Goal: Communication & Community: Ask a question

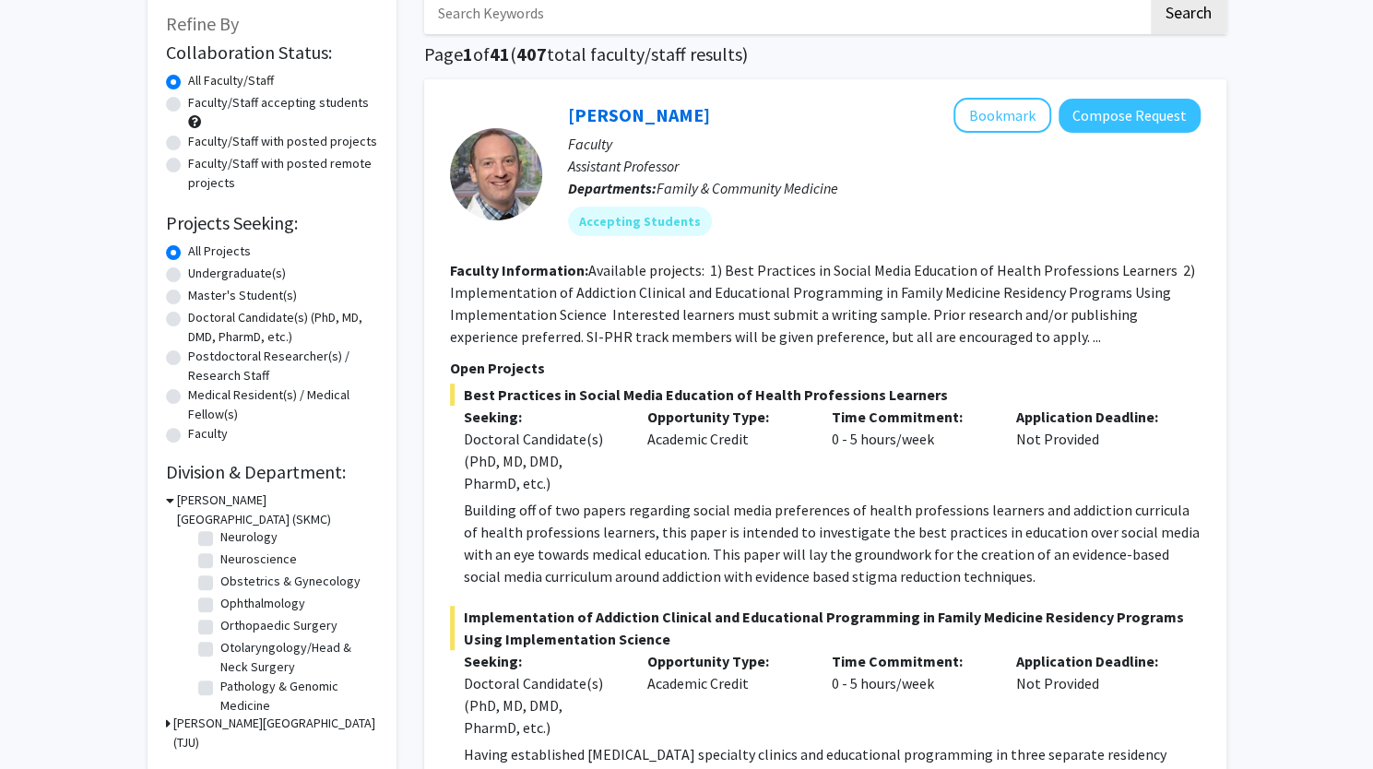
scroll to position [502, 0]
click at [288, 546] on label "Neurological Surgery" at bounding box center [263, 536] width 87 height 19
click at [232, 539] on input "Neurological Surgery" at bounding box center [226, 533] width 12 height 12
checkbox input "true"
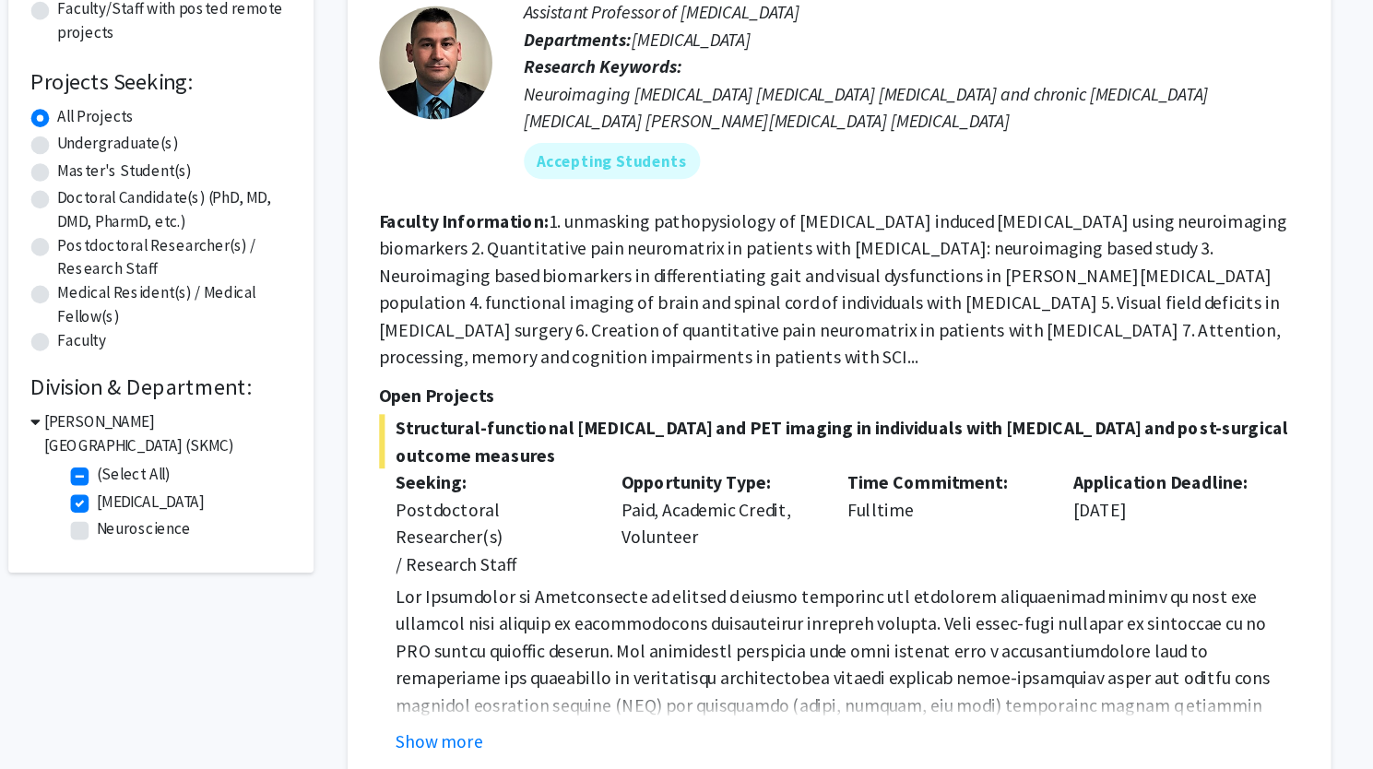
scroll to position [177, 0]
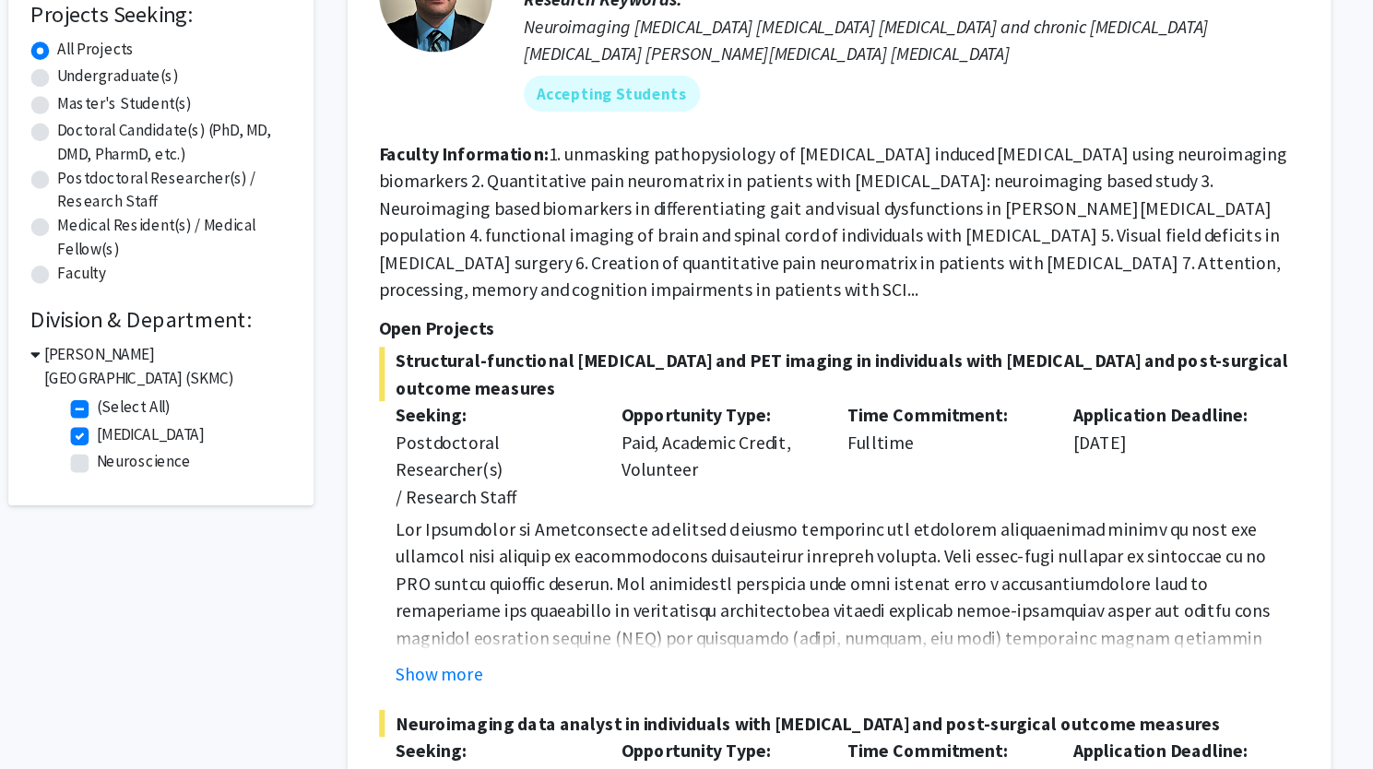
click at [220, 496] on label "Neurological Surgery" at bounding box center [263, 495] width 87 height 19
click at [220, 496] on input "Neurological Surgery" at bounding box center [226, 492] width 12 height 12
checkbox input "false"
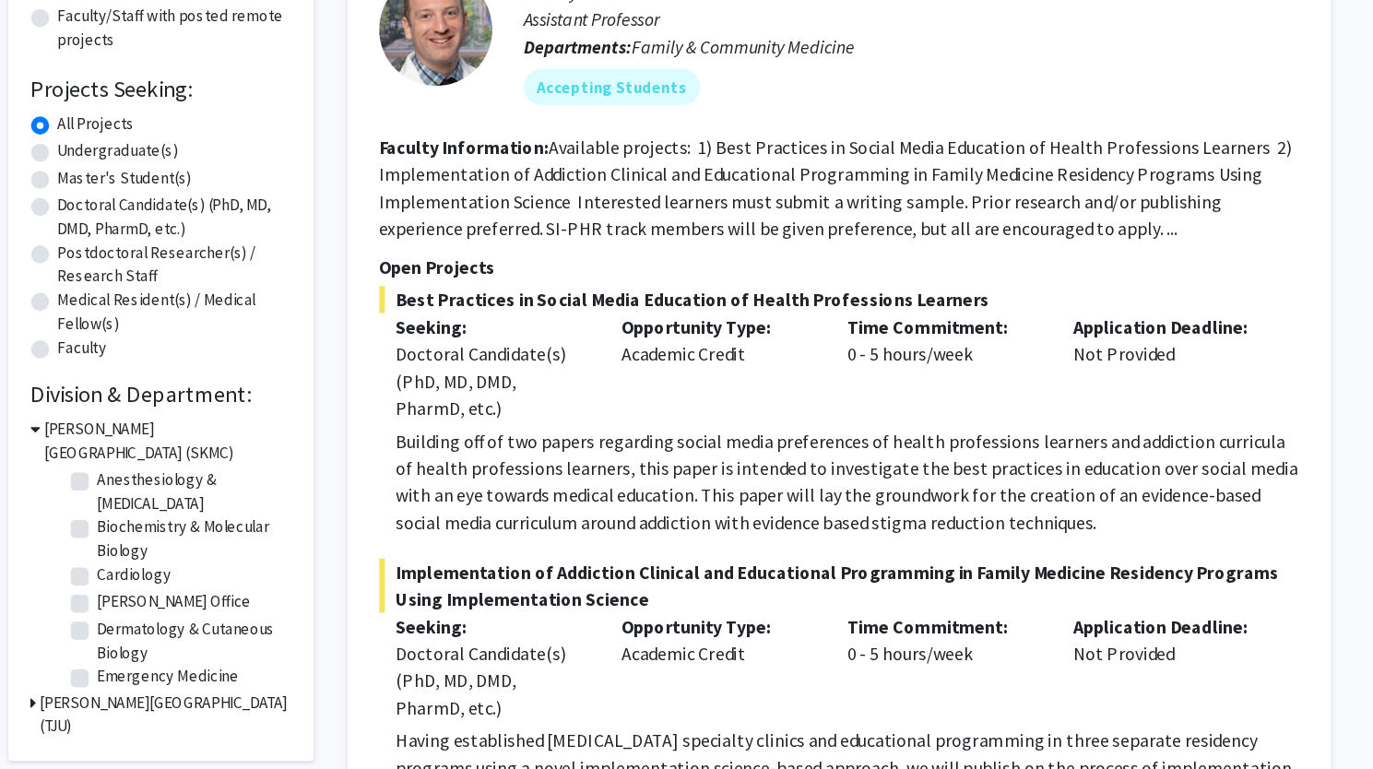
scroll to position [37, 0]
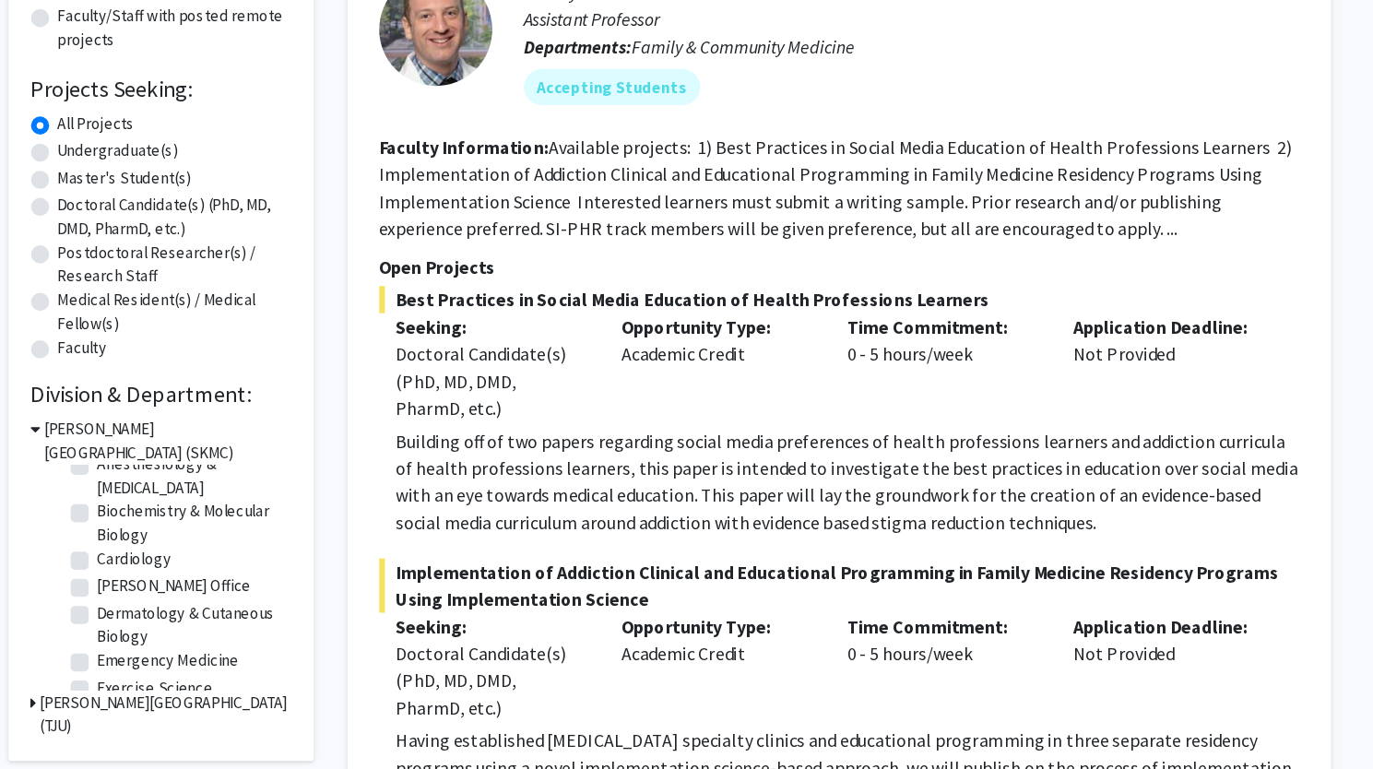
click at [248, 594] on label "Cardiology" at bounding box center [250, 596] width 60 height 19
click at [232, 594] on input "Cardiology" at bounding box center [226, 593] width 12 height 12
checkbox input "true"
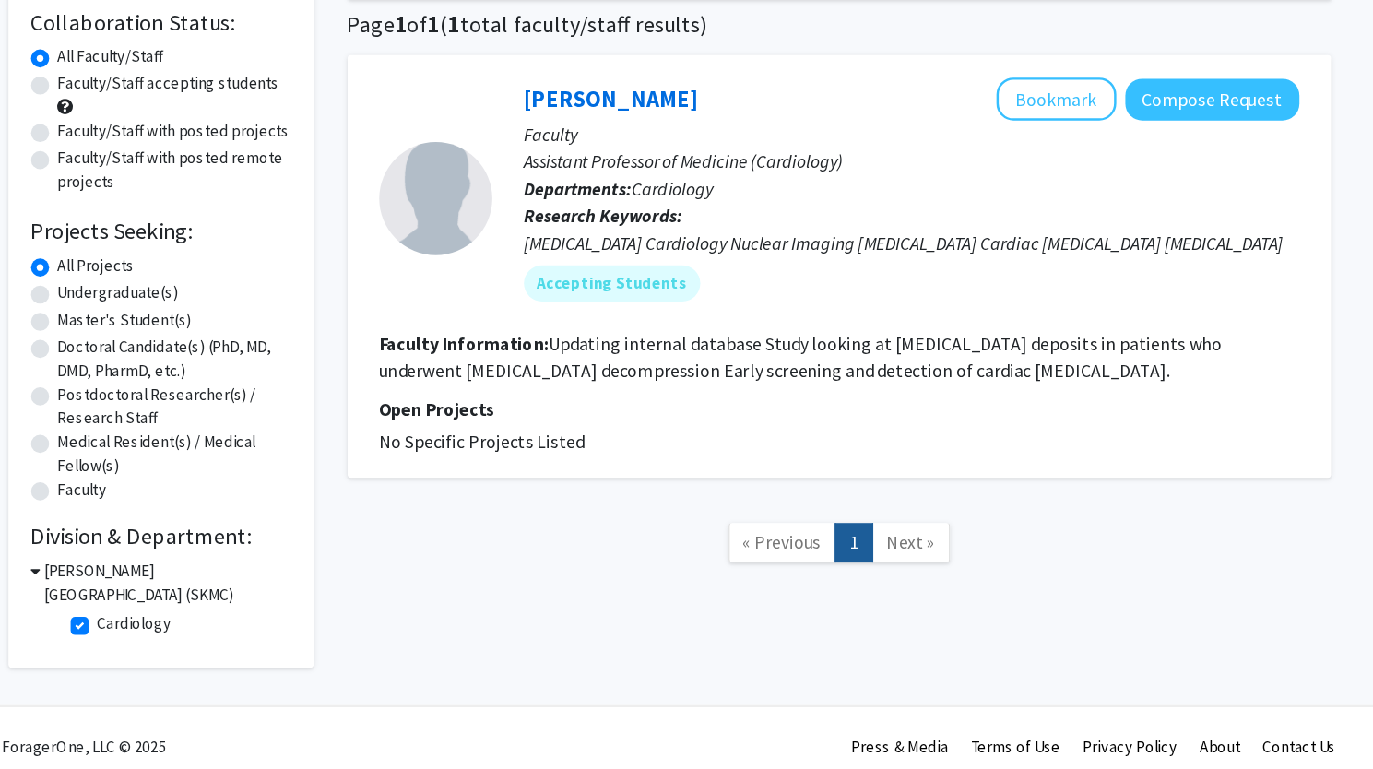
click at [207, 661] on fg-checkbox "Cardiology Cardiology" at bounding box center [285, 652] width 175 height 22
click at [220, 653] on label "Cardiology" at bounding box center [250, 650] width 60 height 19
click at [220, 653] on input "Cardiology" at bounding box center [226, 647] width 12 height 12
checkbox input "false"
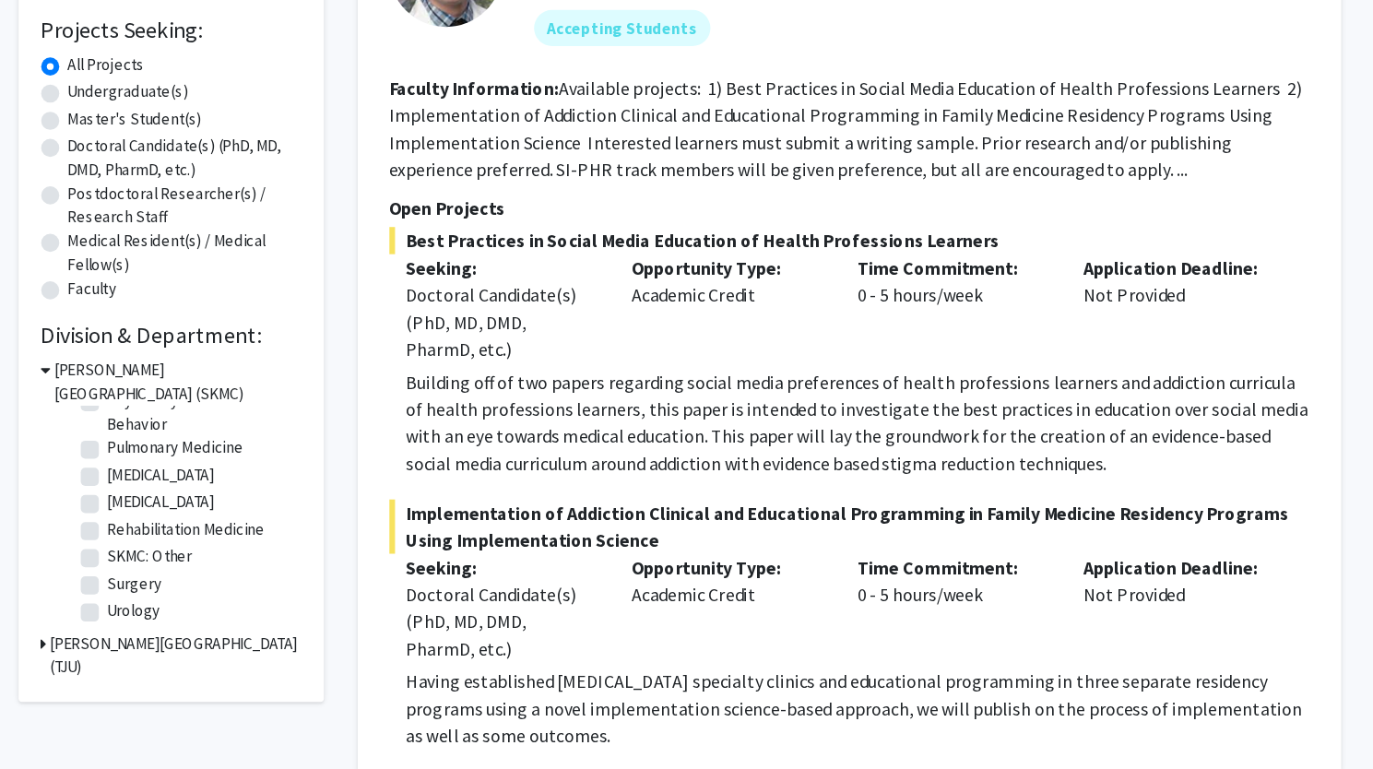
scroll to position [164, 0]
click at [242, 627] on fg-checkbox "Surgery Surgery" at bounding box center [285, 619] width 175 height 22
click at [234, 621] on label "Surgery" at bounding box center [242, 617] width 44 height 19
click at [232, 620] on input "Surgery" at bounding box center [226, 614] width 12 height 12
checkbox input "true"
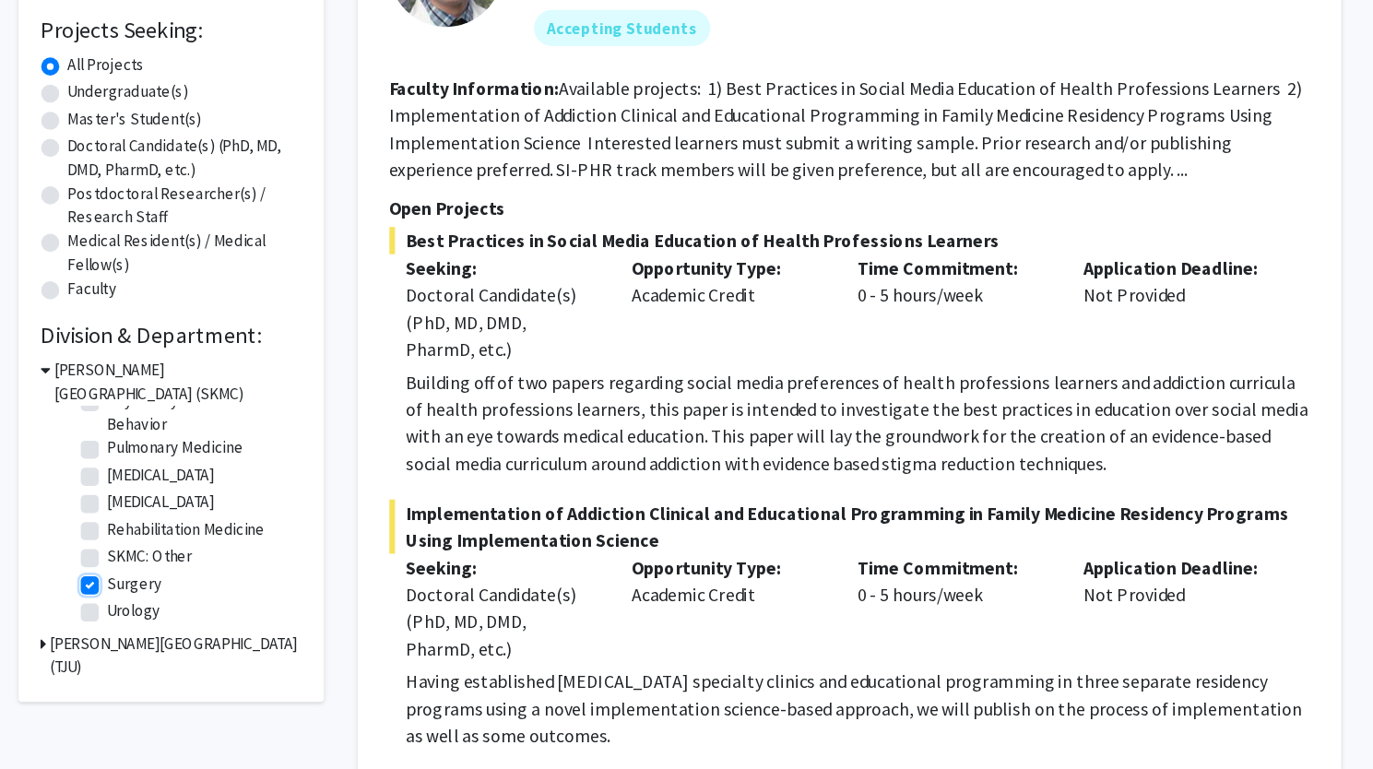
checkbox input "true"
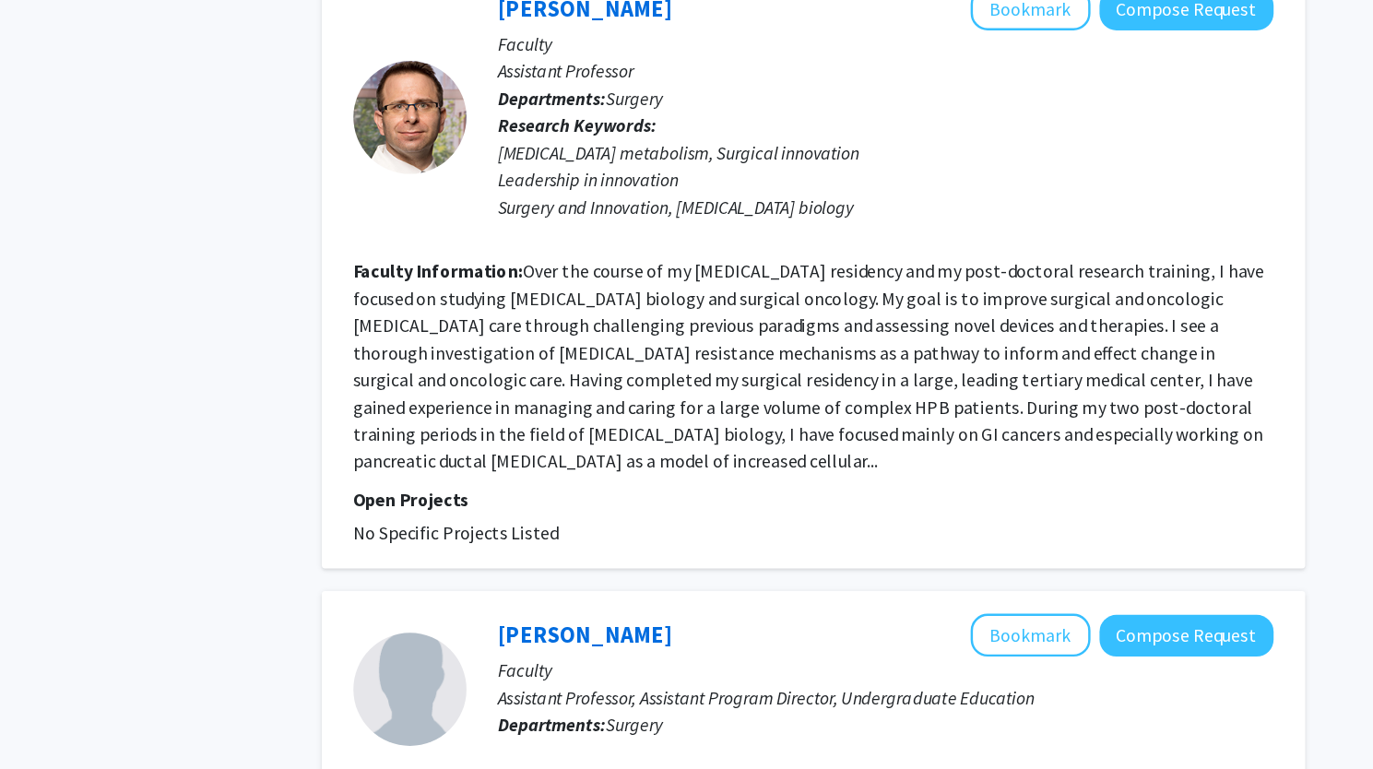
scroll to position [2026, 0]
click at [705, 468] on fg-read-more "Over the course of my general surgery residency and my post-doctoral research t…" at bounding box center [821, 438] width 743 height 173
click at [705, 475] on fg-read-more "Over the course of my general surgery residency and my post-doctoral research t…" at bounding box center [821, 438] width 743 height 173
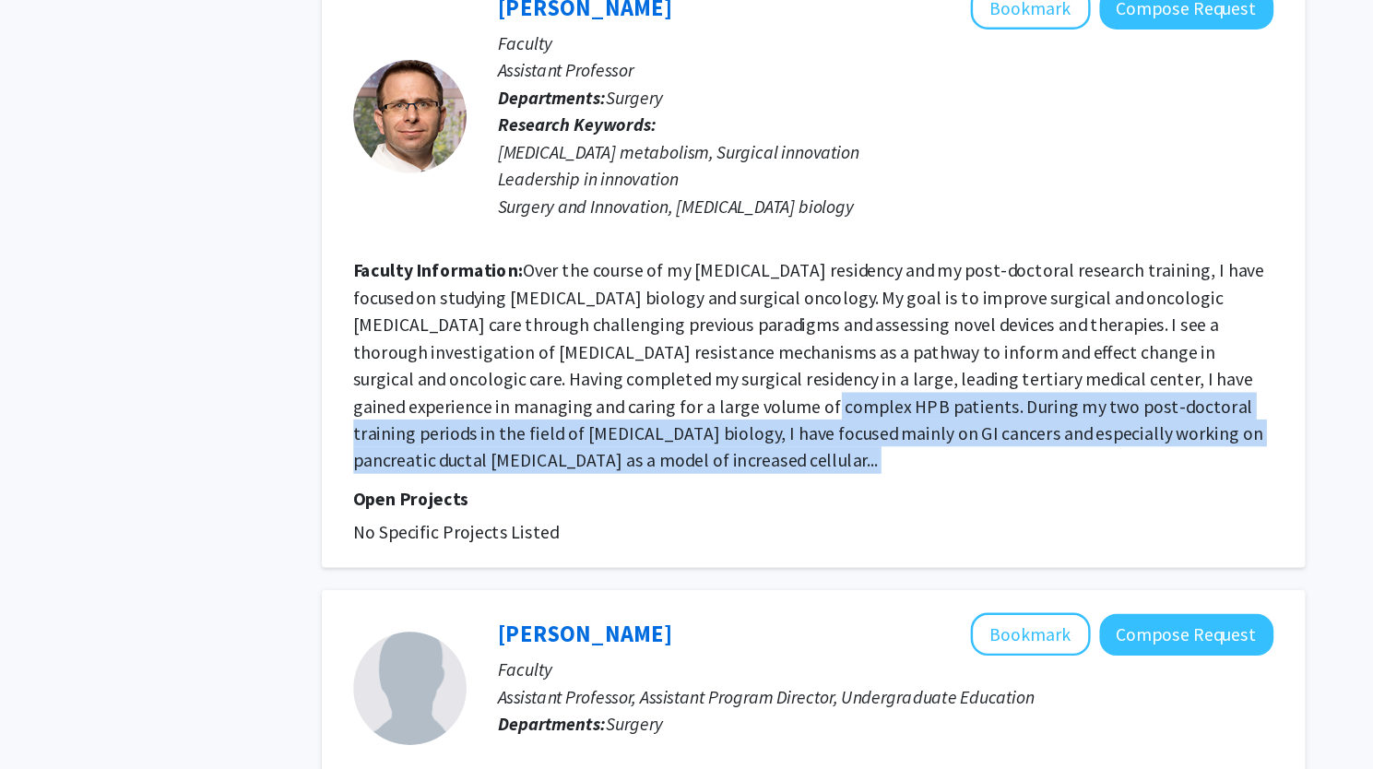
drag, startPoint x: 705, startPoint y: 475, endPoint x: 710, endPoint y: 515, distance: 40.0
click at [710, 515] on section "Faculty Information: Over the course of my general surgery residency and my pos…" at bounding box center [825, 438] width 751 height 177
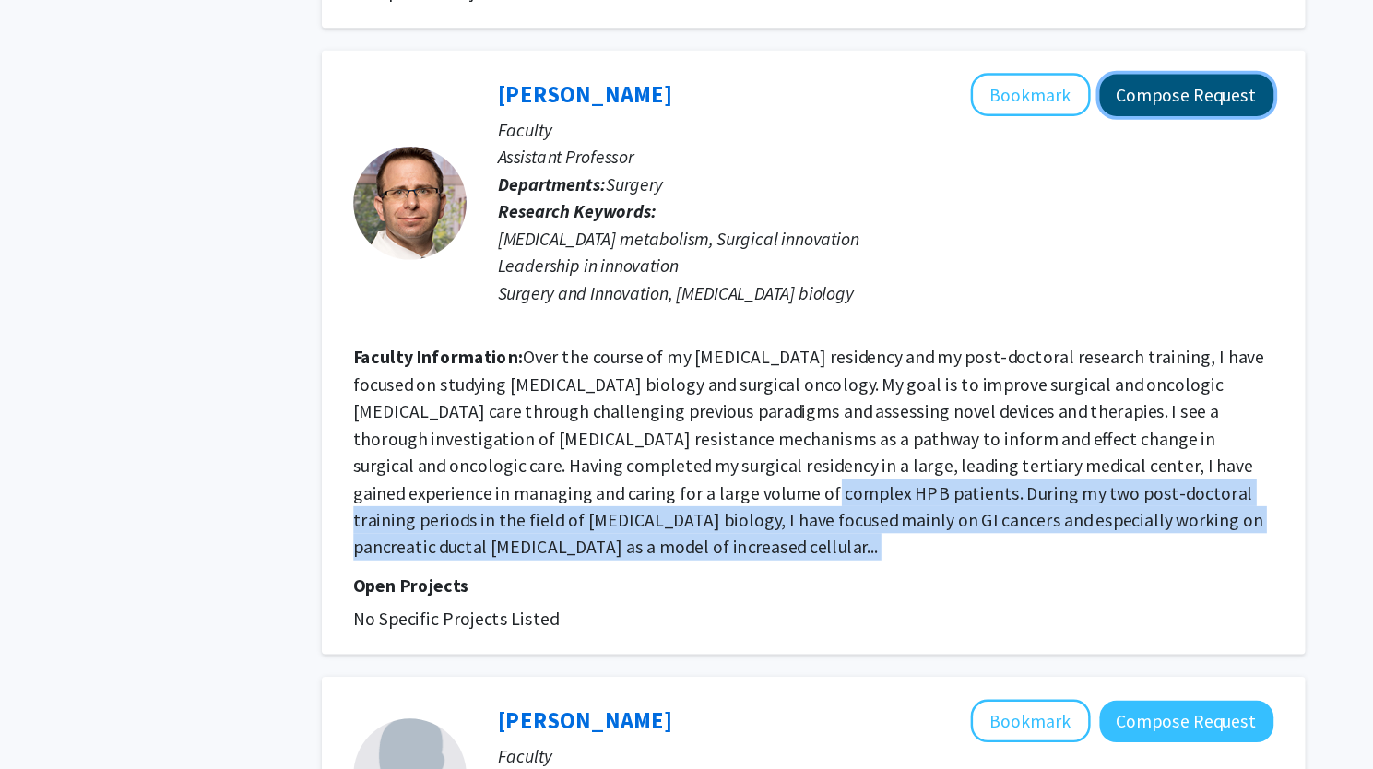
click at [1094, 146] on button "Compose Request" at bounding box center [1130, 148] width 142 height 34
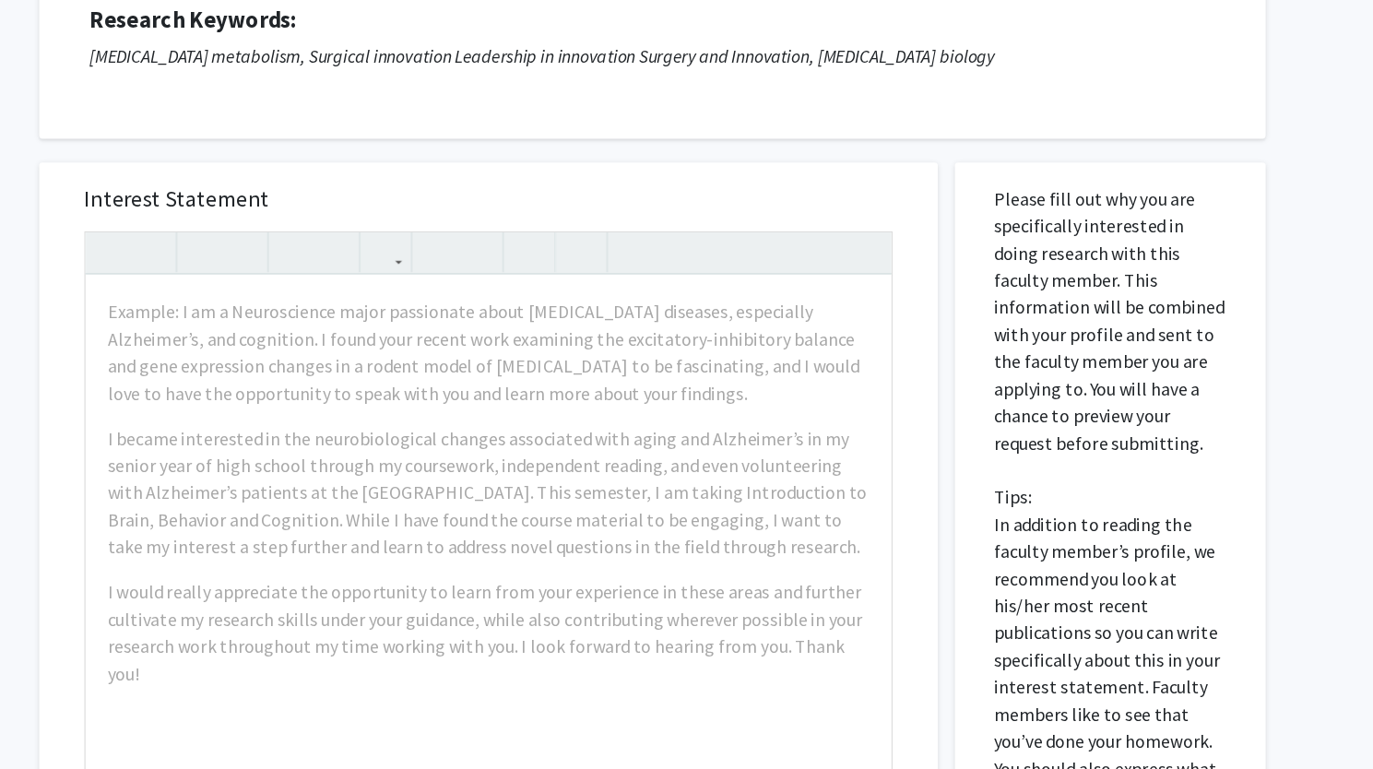
scroll to position [115, 0]
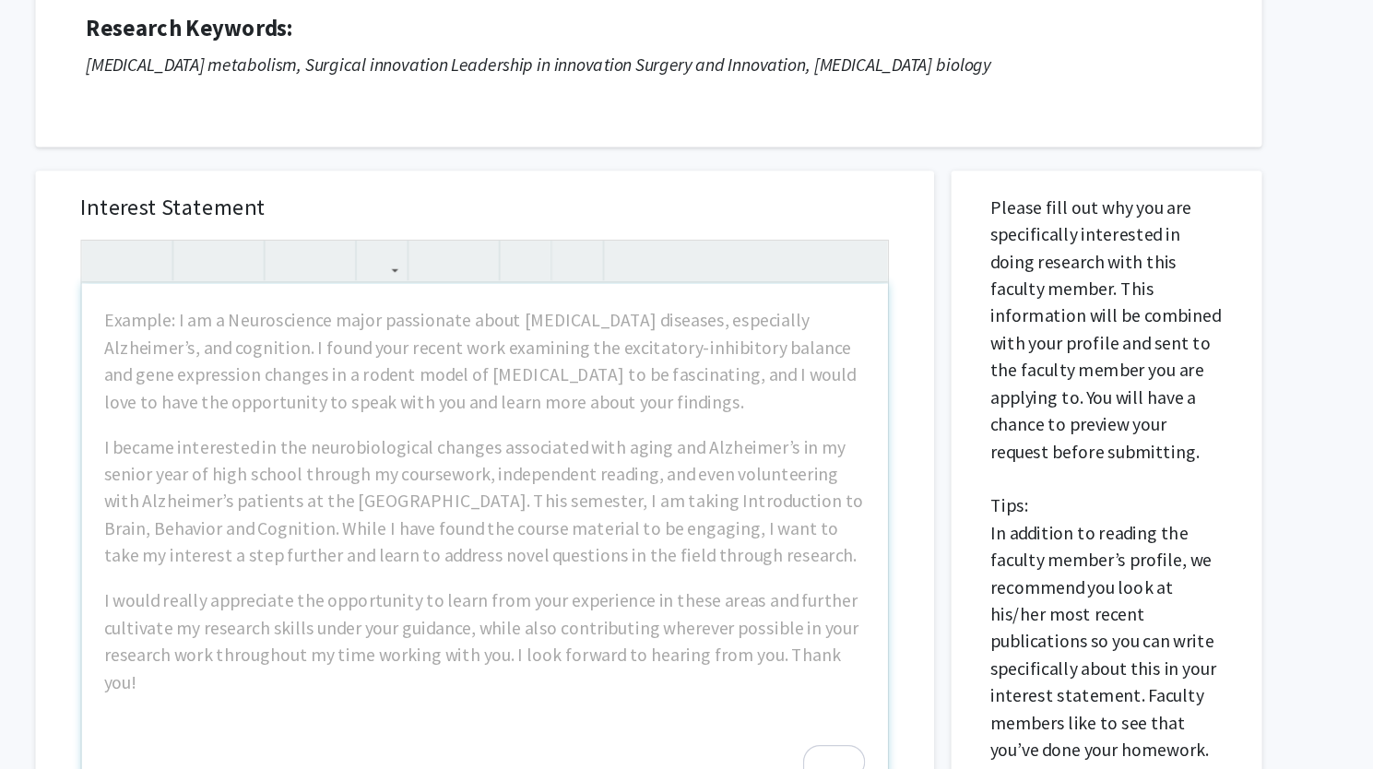
click at [874, 267] on div "Interest Statement Example: I am a Neuroscience major passionate about neurodeg…" at bounding box center [560, 672] width 761 height 834
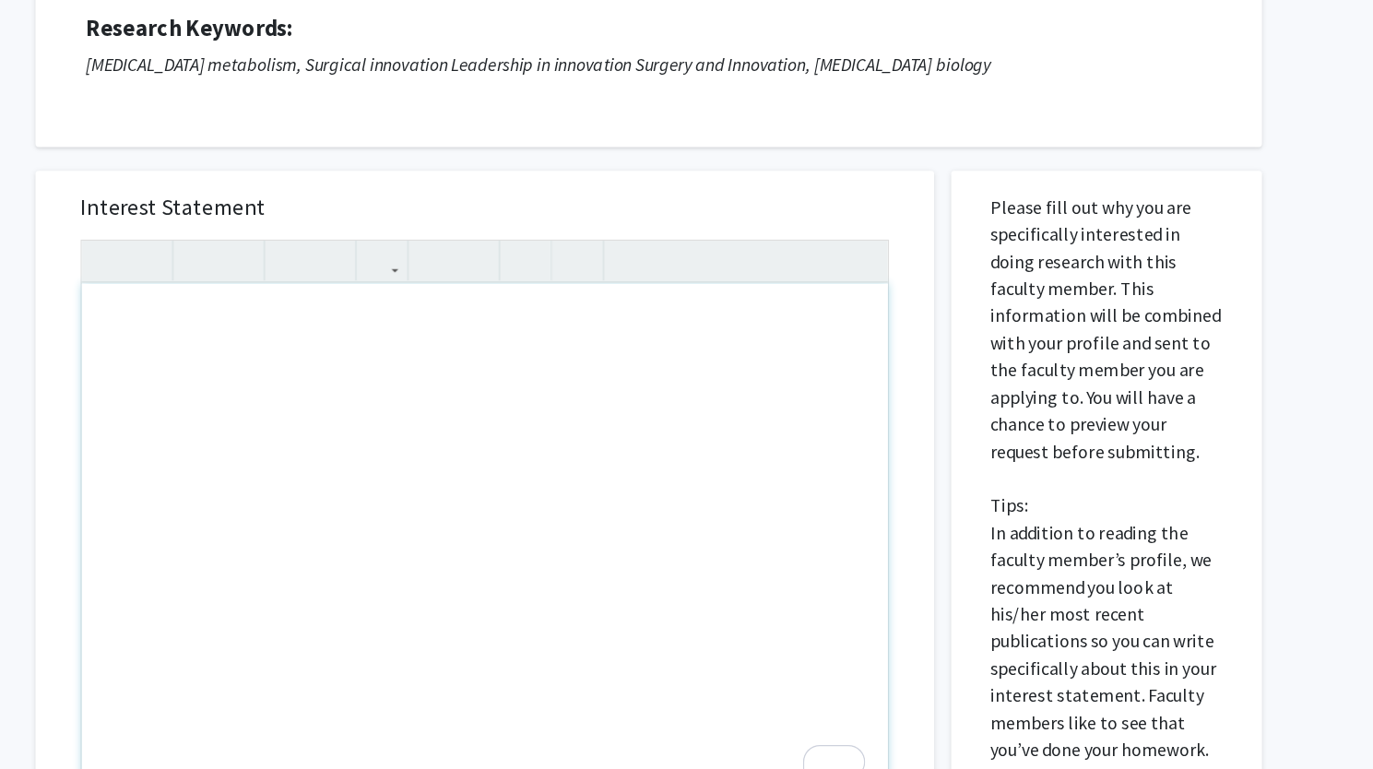
drag, startPoint x: 845, startPoint y: 673, endPoint x: 832, endPoint y: 601, distance: 73.1
click at [832, 601] on div "To enrich screen reader interactions, please activate Accessibility in Grammarl…" at bounding box center [560, 576] width 658 height 423
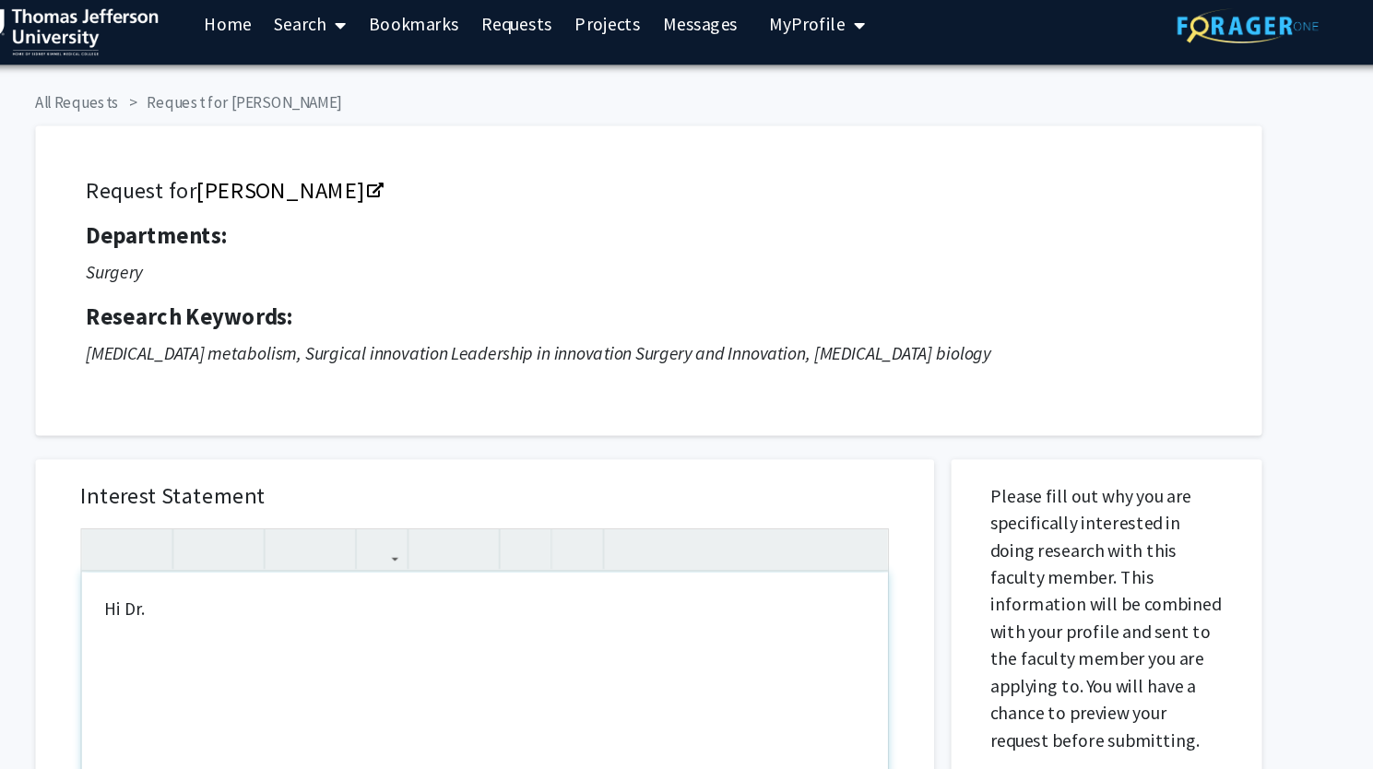
scroll to position [0, 0]
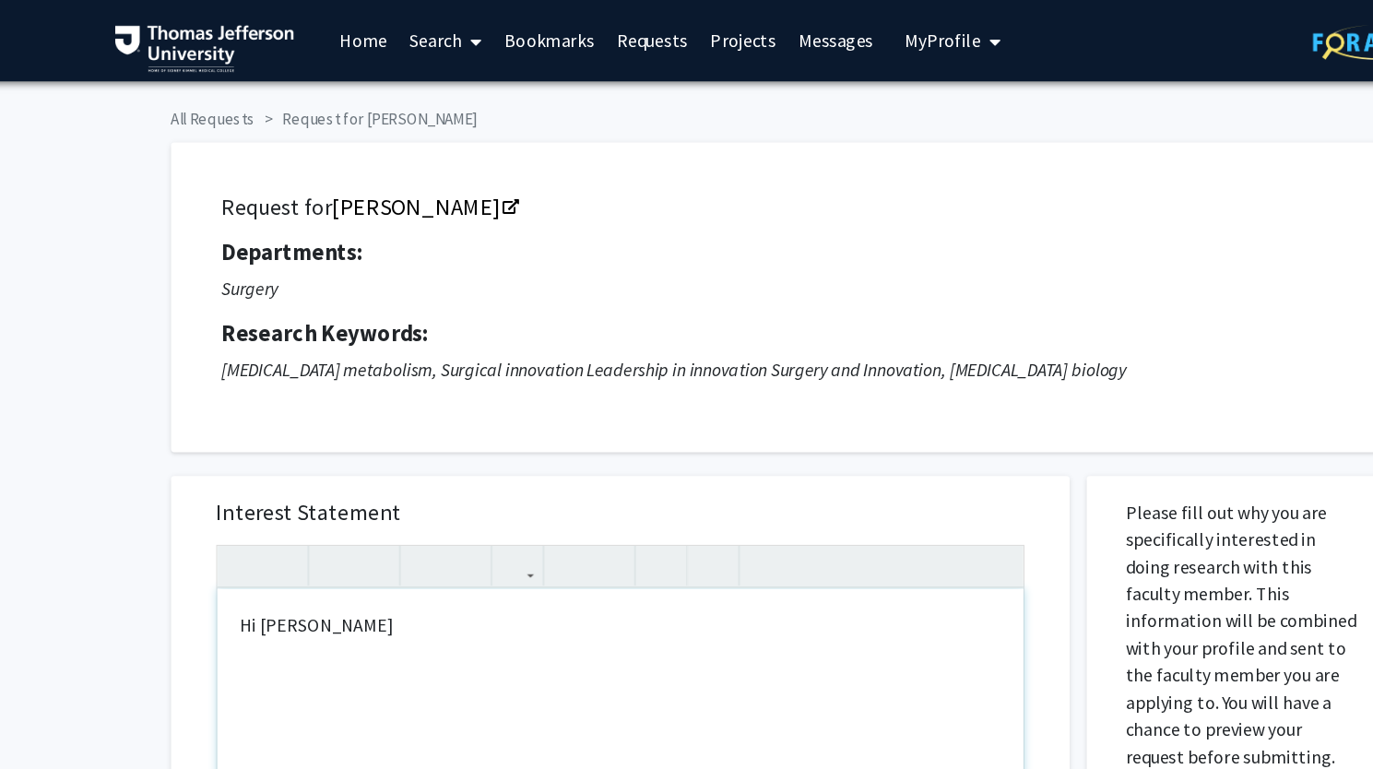
type textarea "Hi Dr. Nevler"
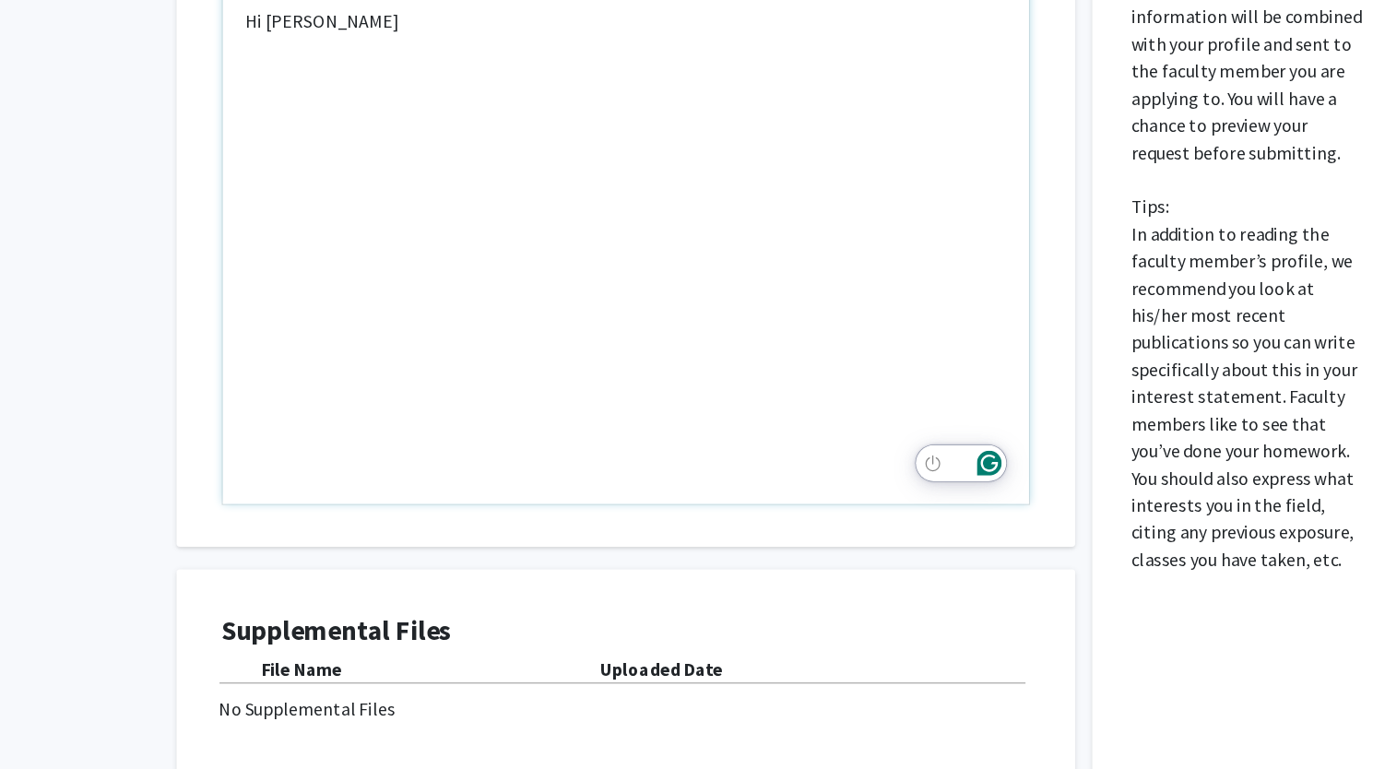
scroll to position [417, 0]
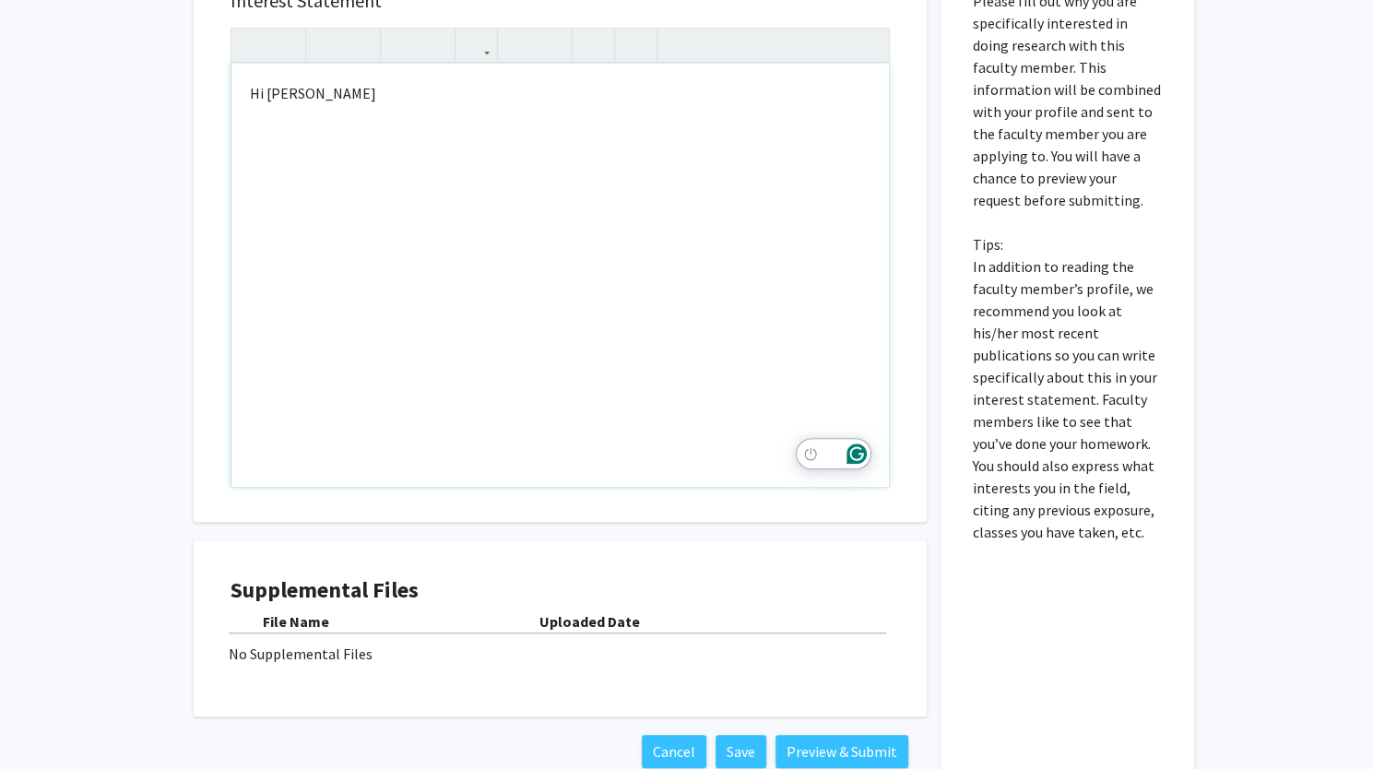
click at [671, 202] on div "Hi Dr. Nevler" at bounding box center [560, 275] width 658 height 423
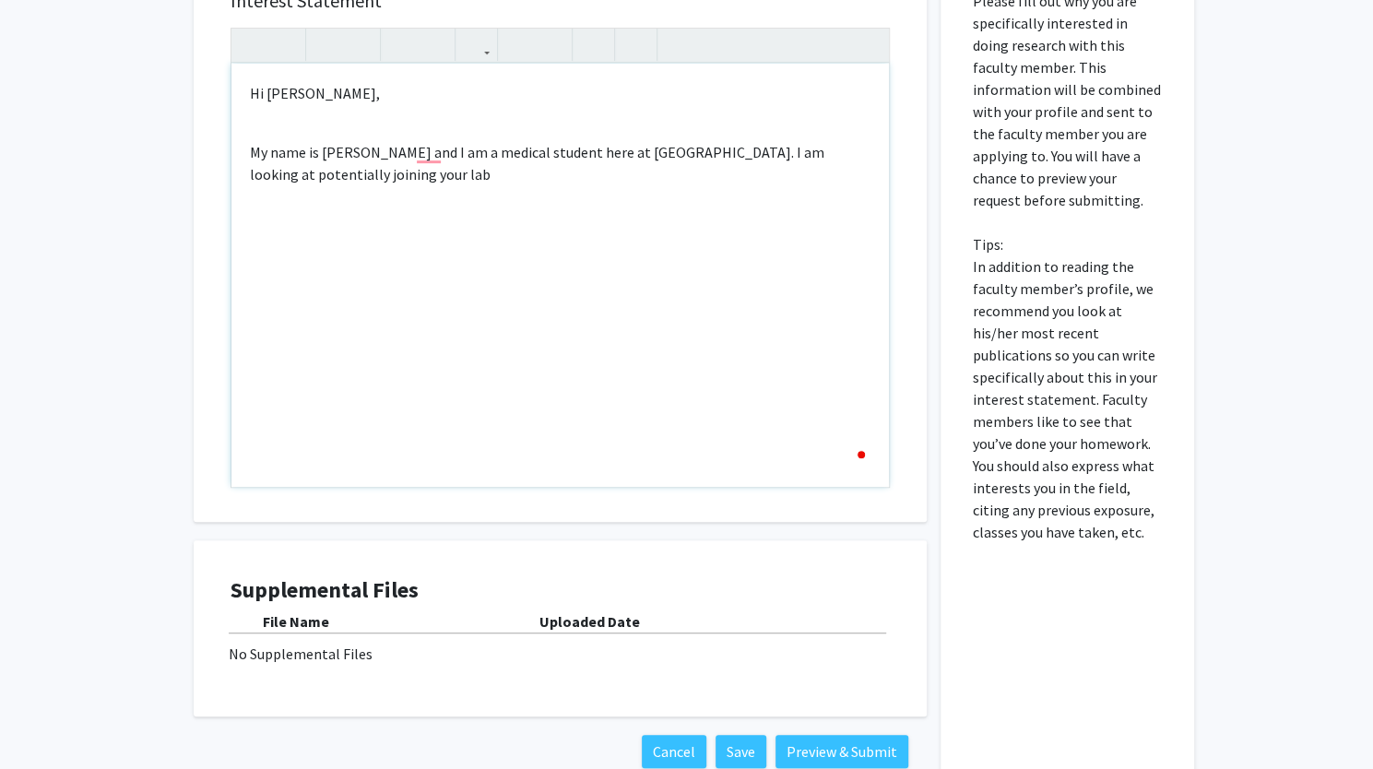
type textarea "<p>Hi Dr. Nevler,</p><br><p>My name is Romanch Shah and I am a medical student …"
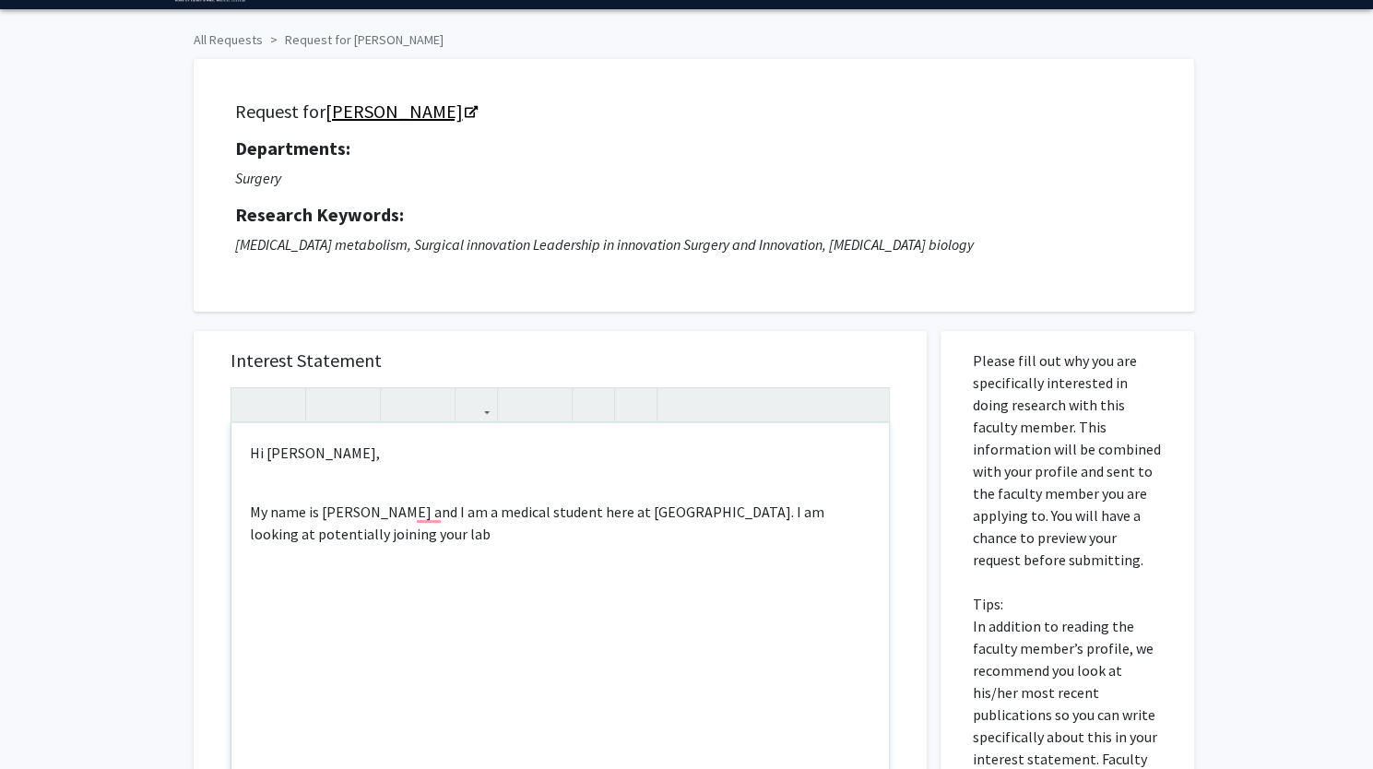
scroll to position [54, 0]
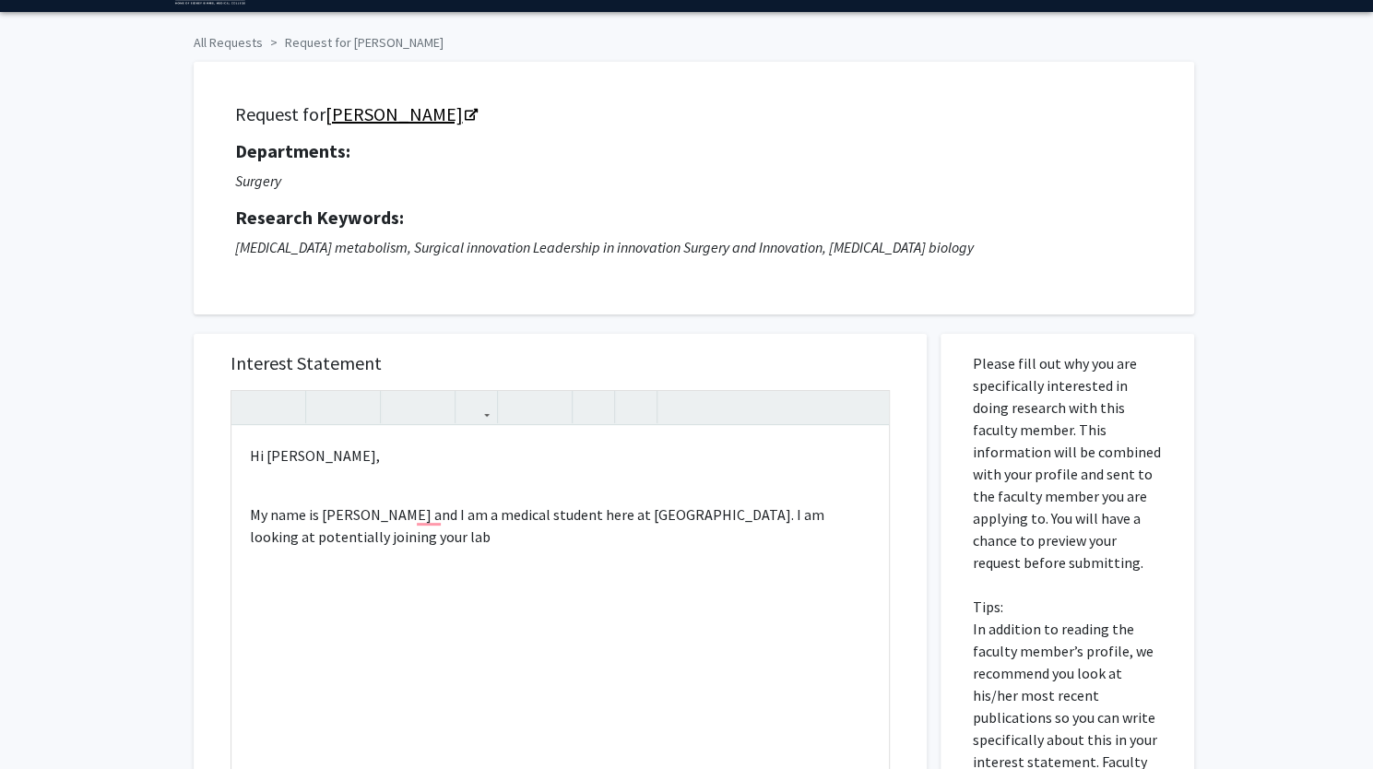
click at [396, 124] on link "[PERSON_NAME]" at bounding box center [401, 113] width 150 height 23
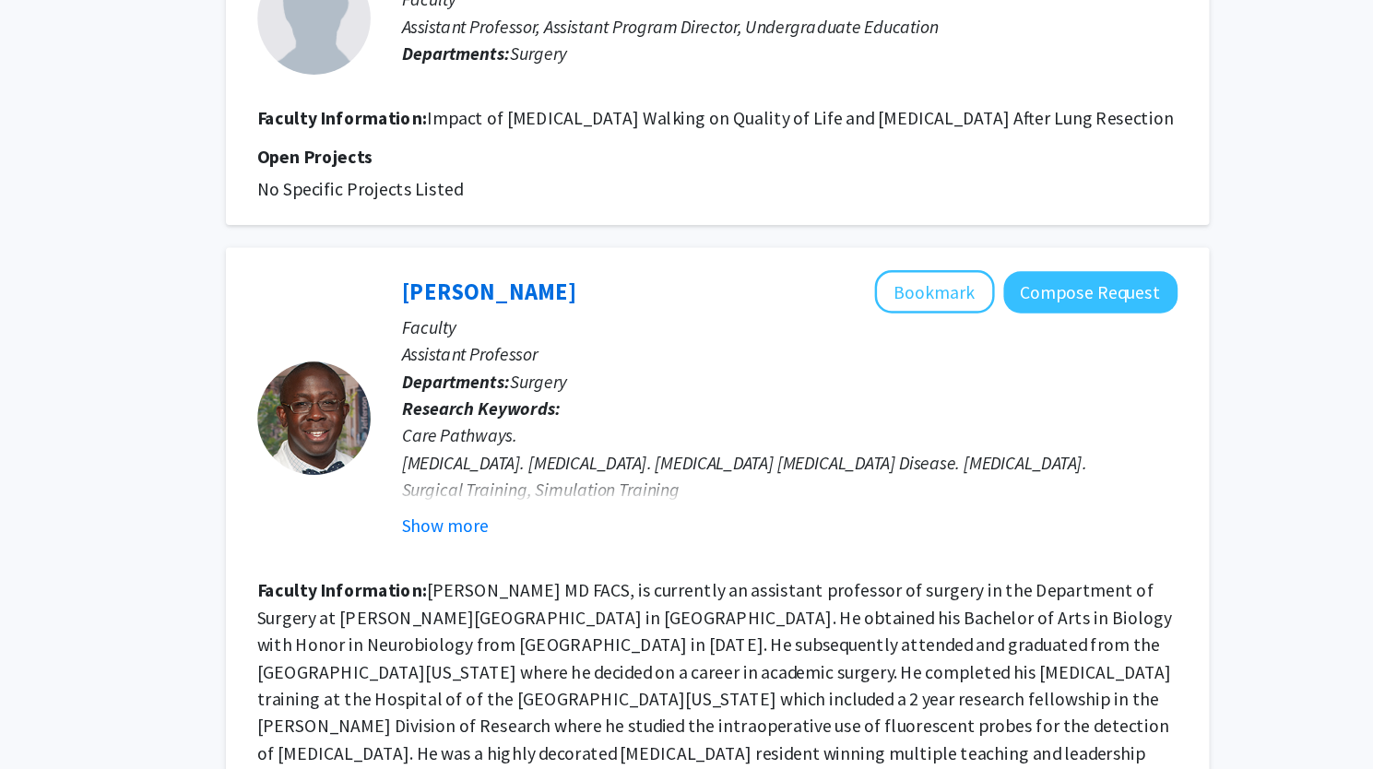
scroll to position [2664, 0]
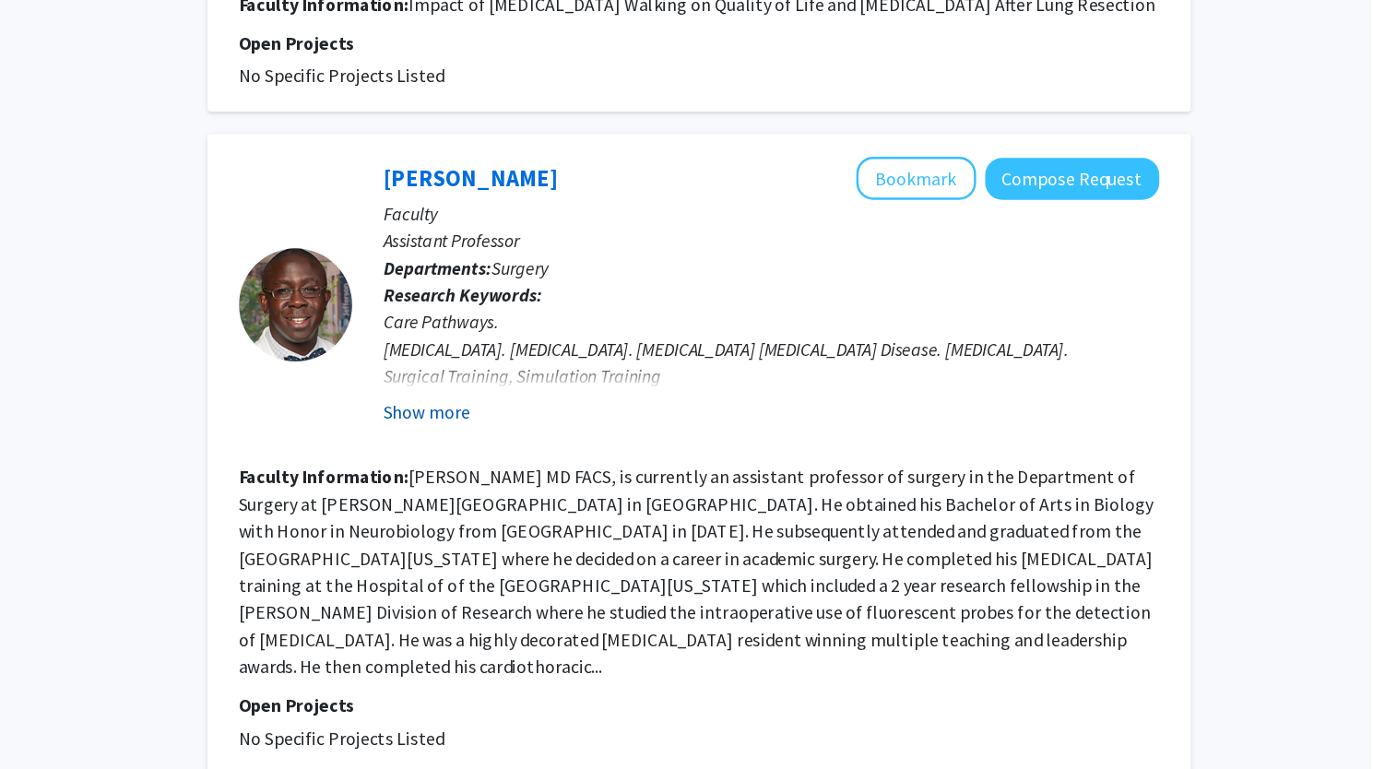
click at [587, 489] on button "Show more" at bounding box center [603, 478] width 71 height 22
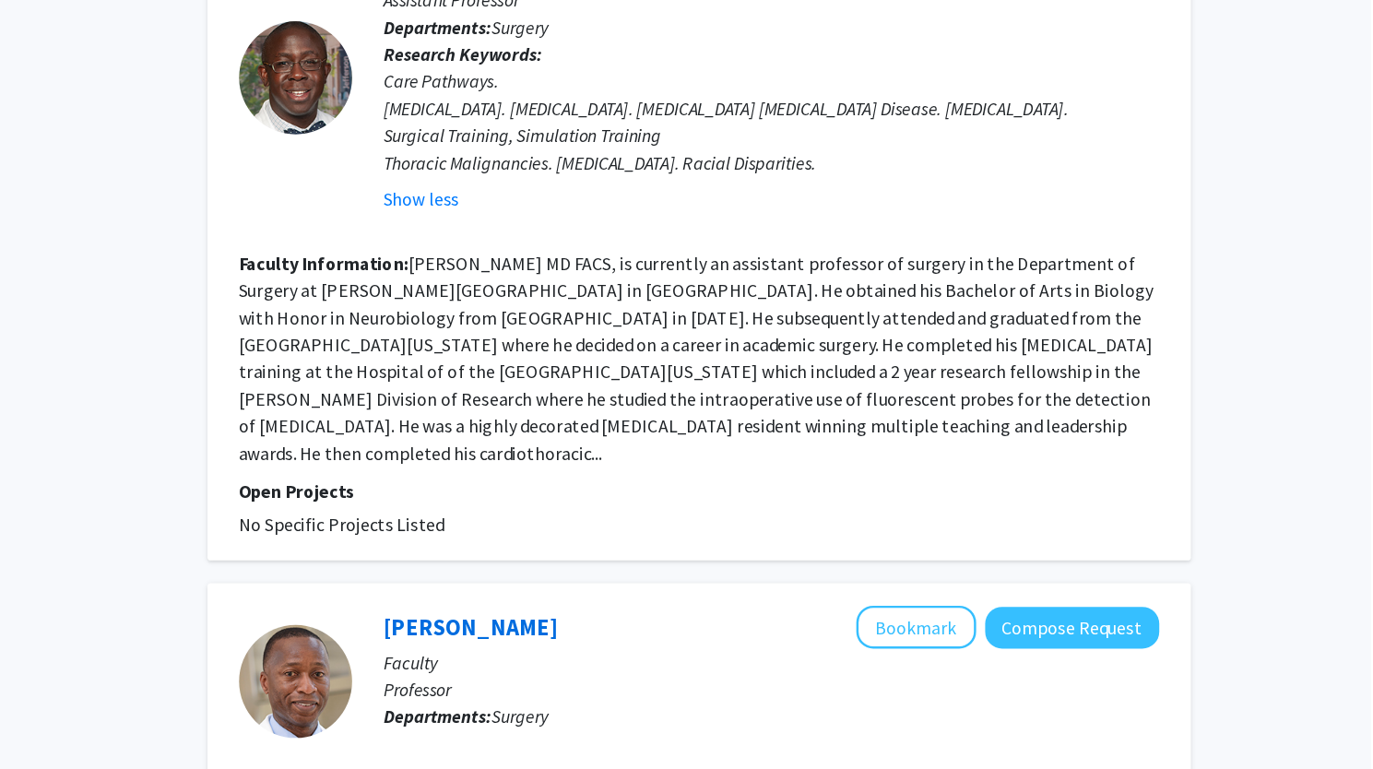
scroll to position [2871, 0]
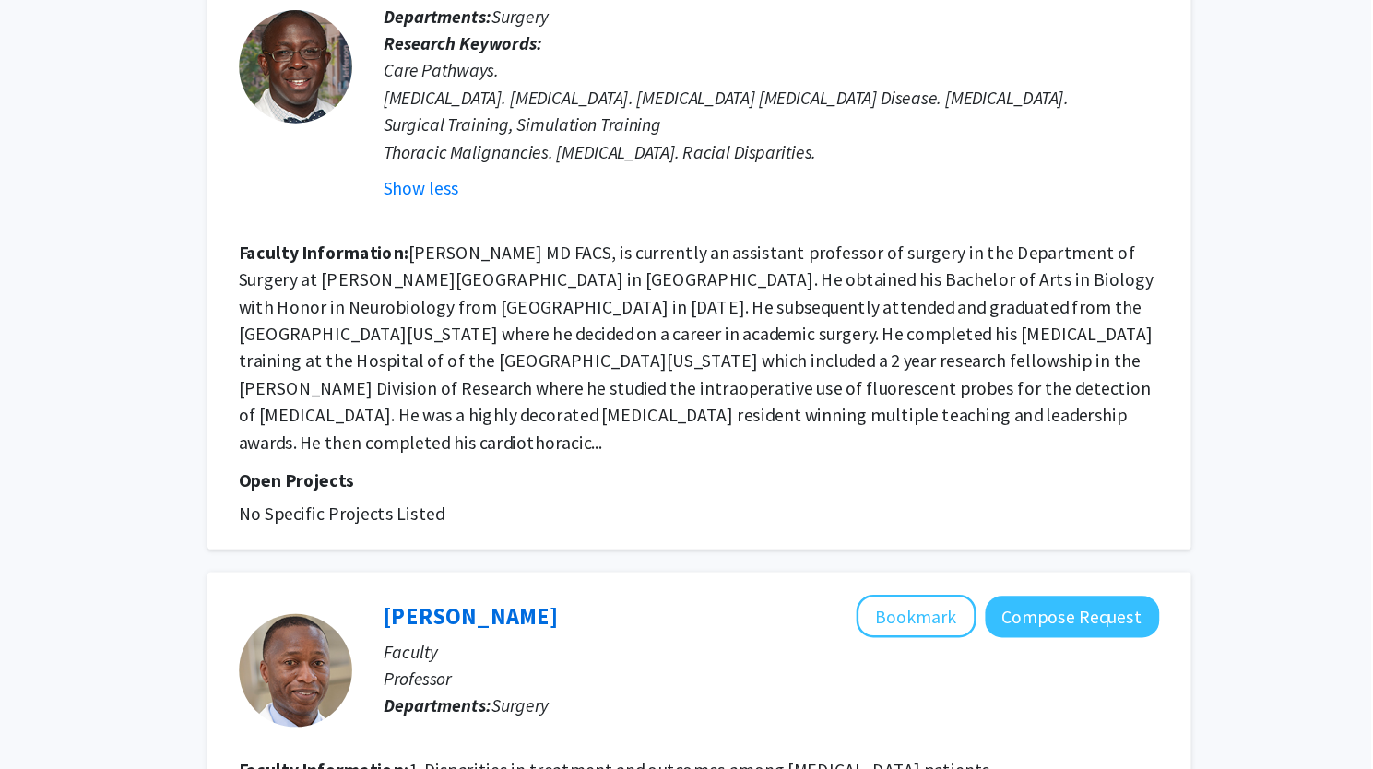
click at [518, 511] on fg-read-more "Olugbenga T. Okusanya MD FACS, is currently an assistant professor of surgery i…" at bounding box center [823, 424] width 746 height 173
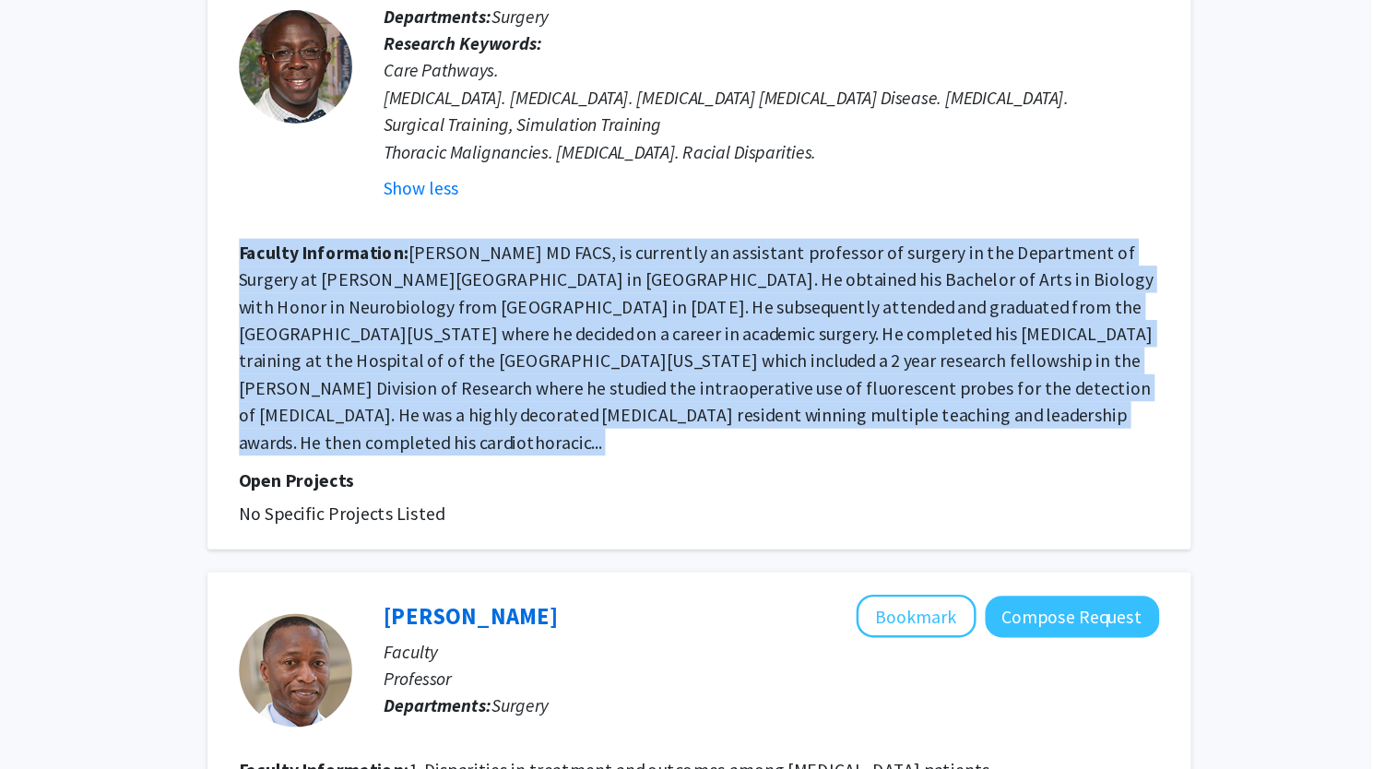
click at [518, 511] on fg-read-more "Olugbenga T. Okusanya MD FACS, is currently an assistant professor of surgery i…" at bounding box center [823, 424] width 746 height 173
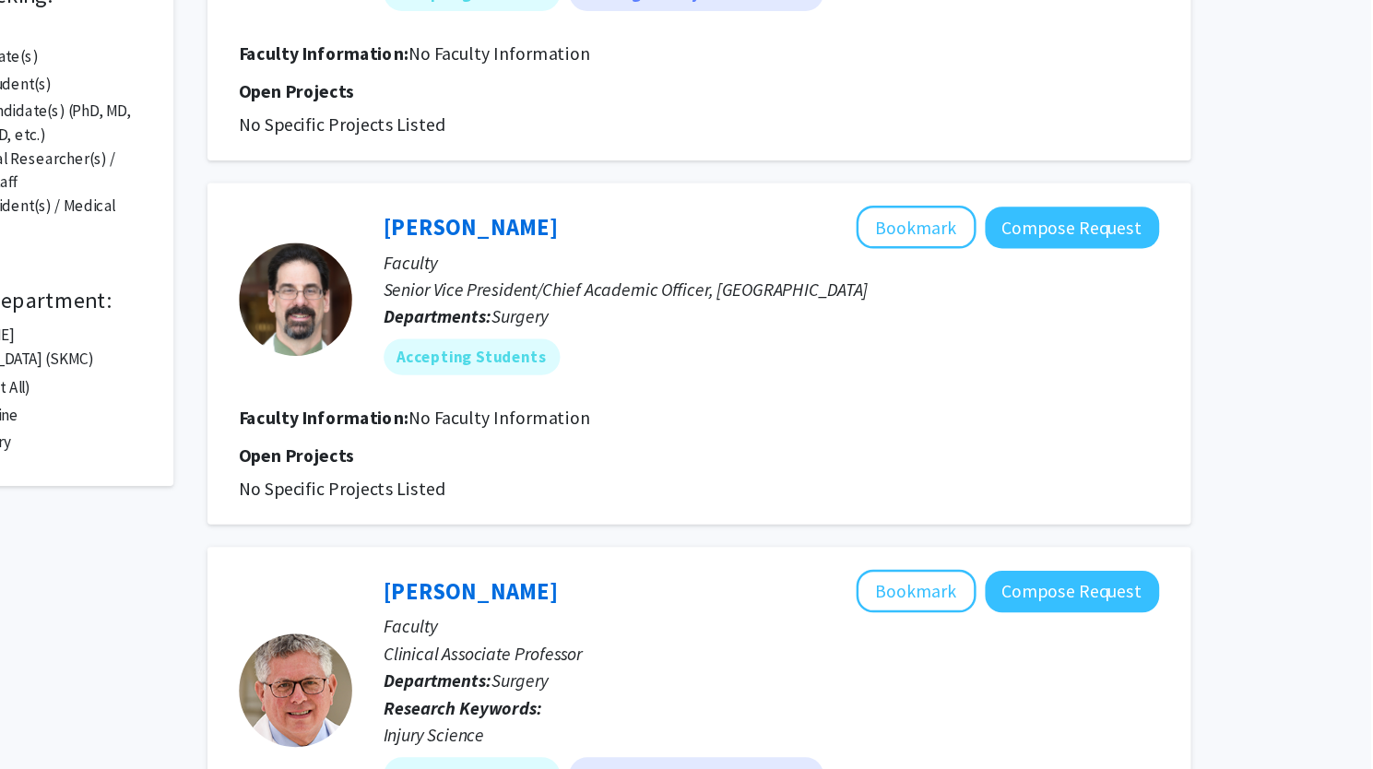
scroll to position [0, 0]
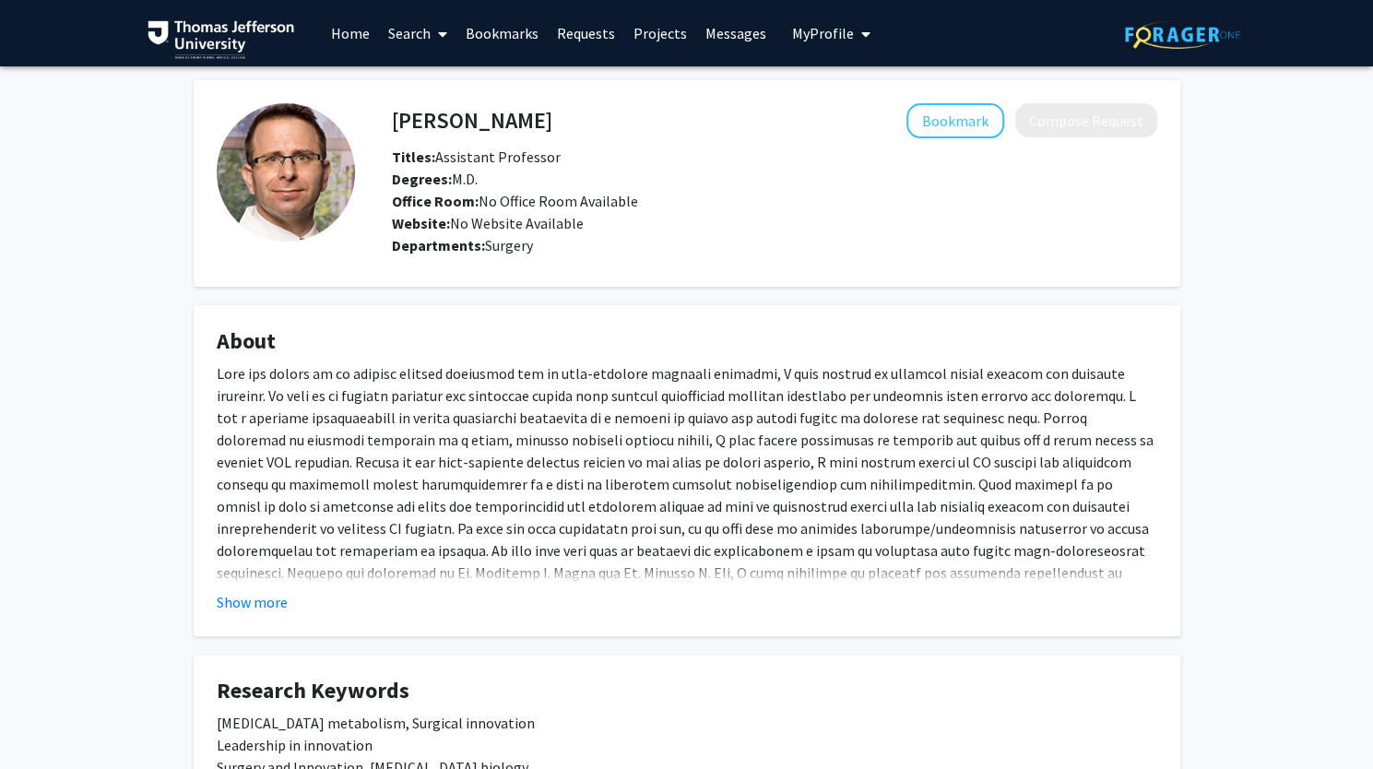
scroll to position [159, 0]
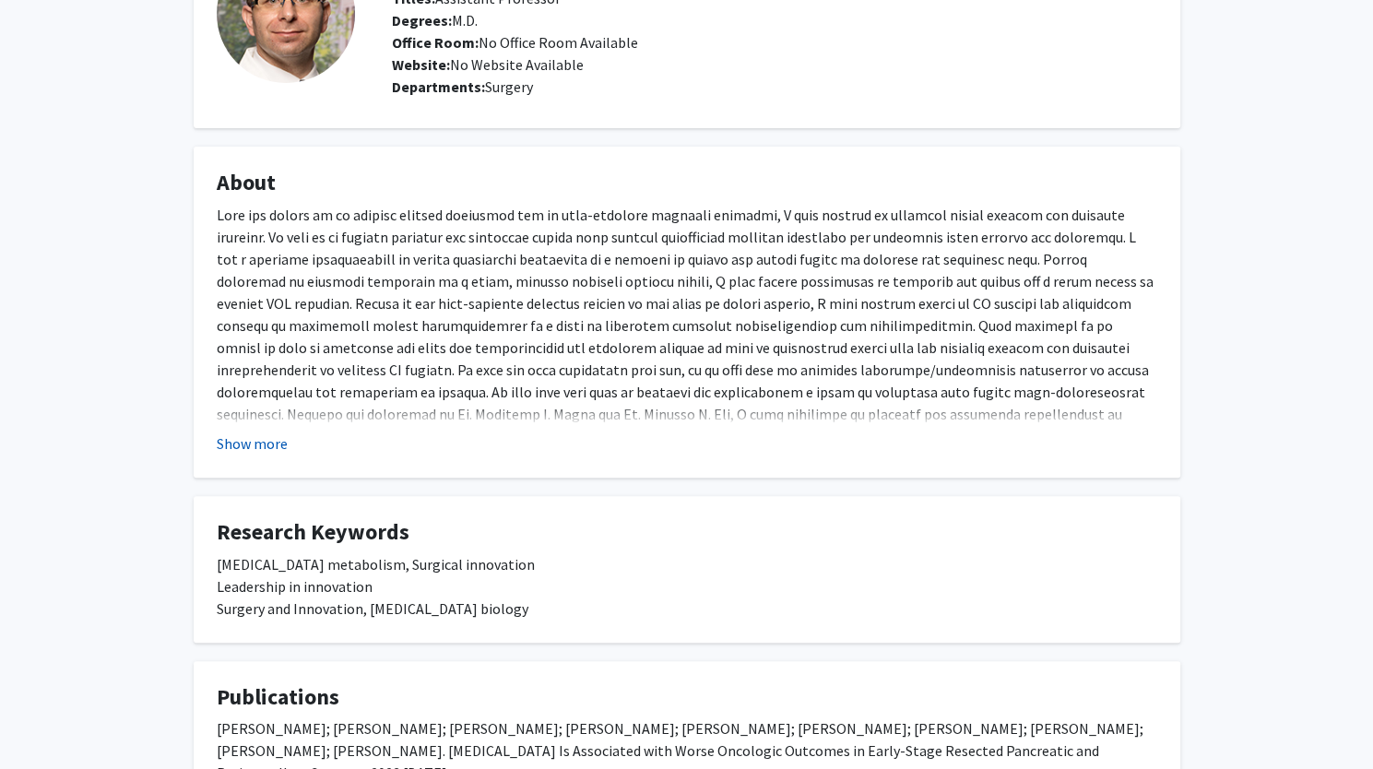
click at [253, 445] on button "Show more" at bounding box center [252, 444] width 71 height 22
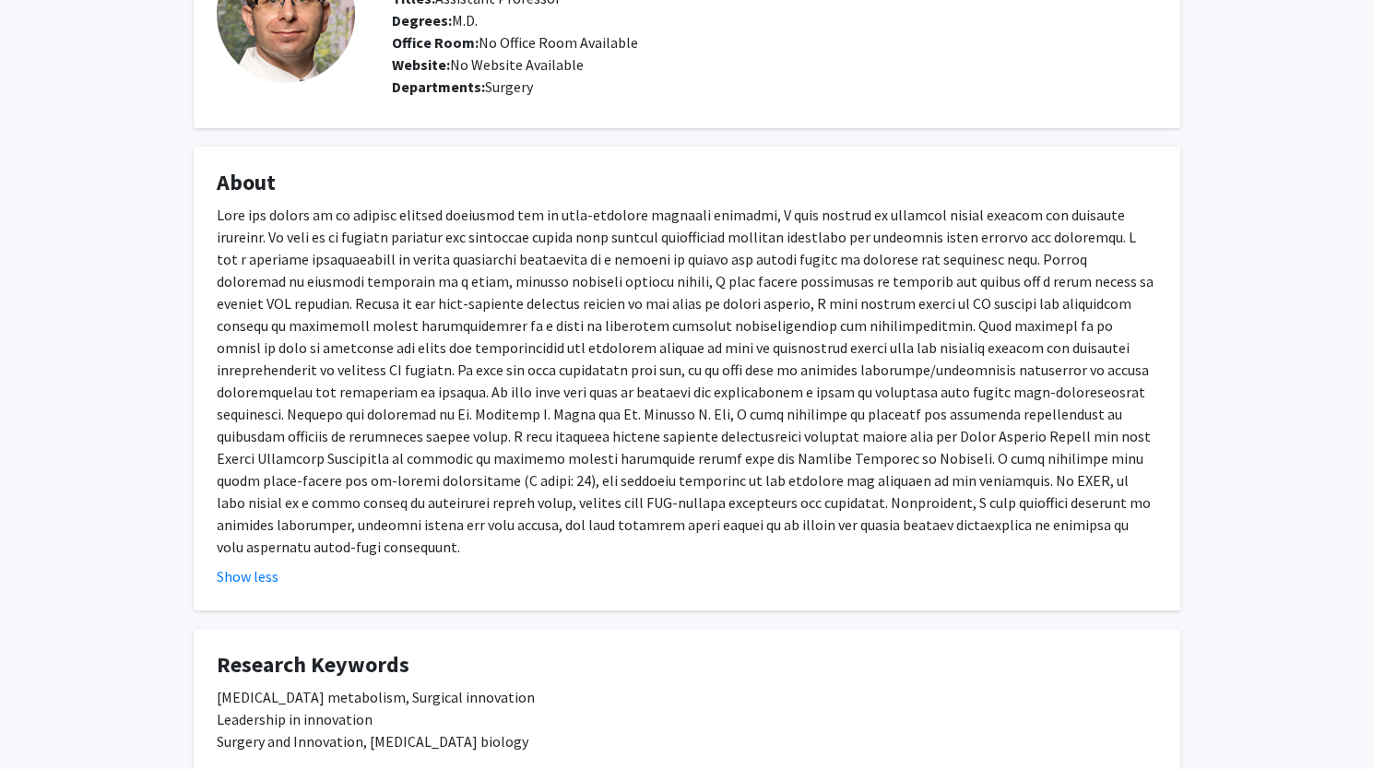
click at [506, 326] on div at bounding box center [687, 381] width 941 height 354
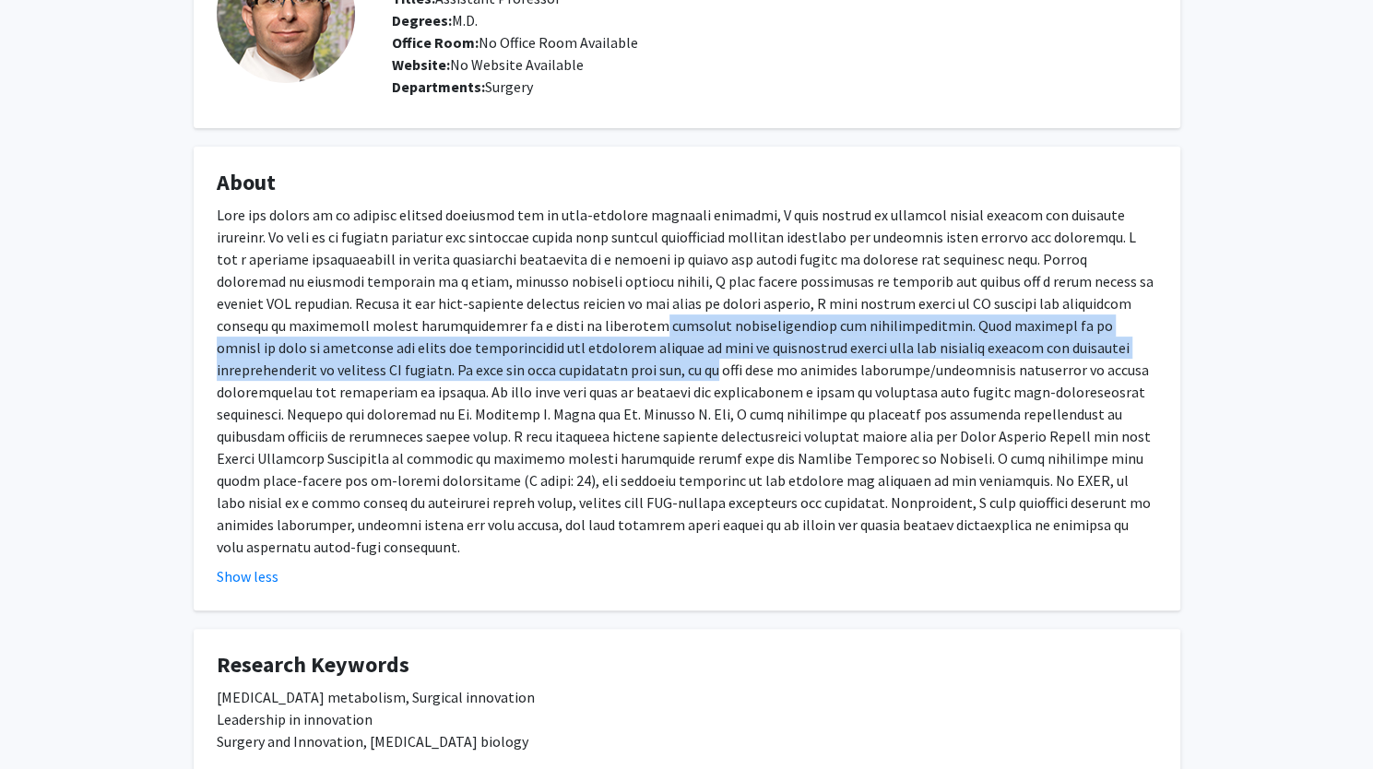
drag, startPoint x: 506, startPoint y: 326, endPoint x: 477, endPoint y: 373, distance: 55.5
click at [477, 373] on div at bounding box center [687, 381] width 941 height 354
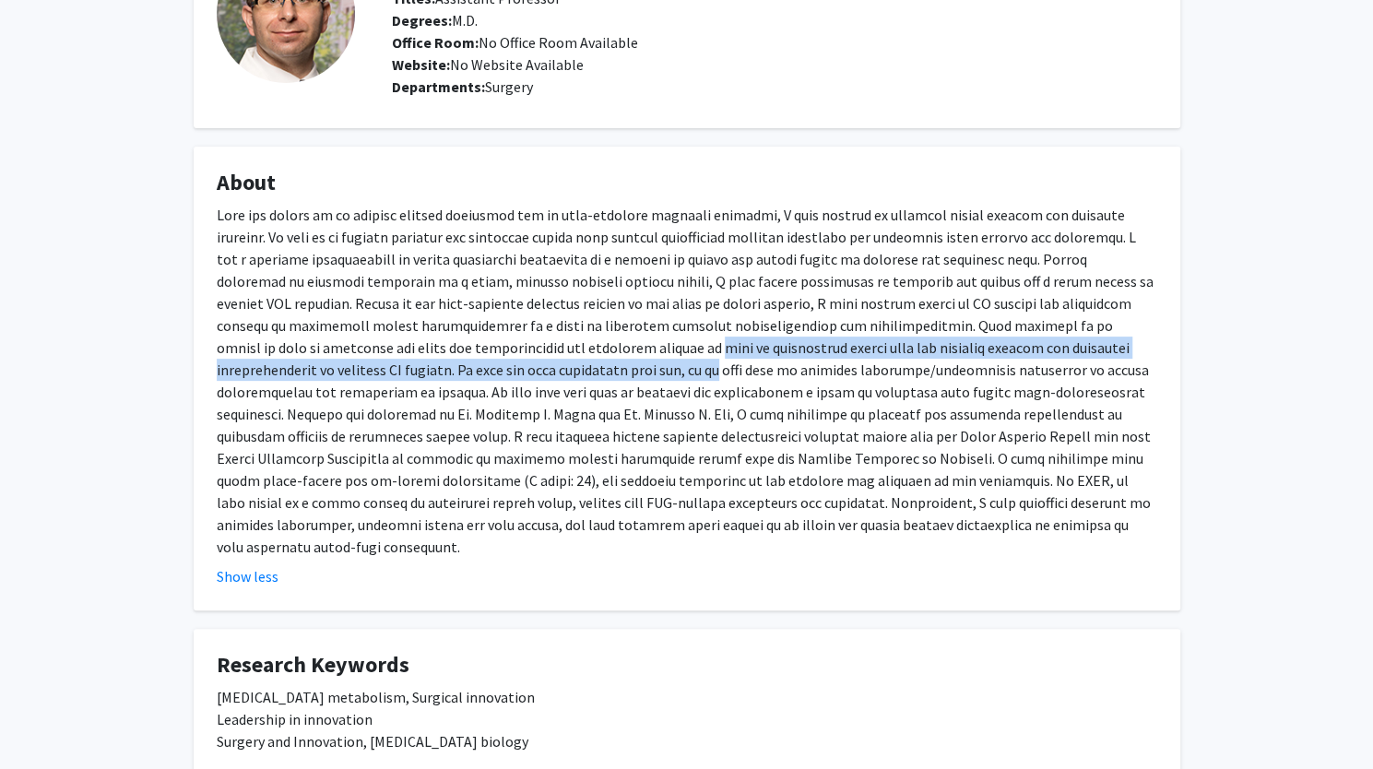
drag, startPoint x: 477, startPoint y: 373, endPoint x: 522, endPoint y: 355, distance: 48.5
click at [522, 355] on div at bounding box center [687, 381] width 941 height 354
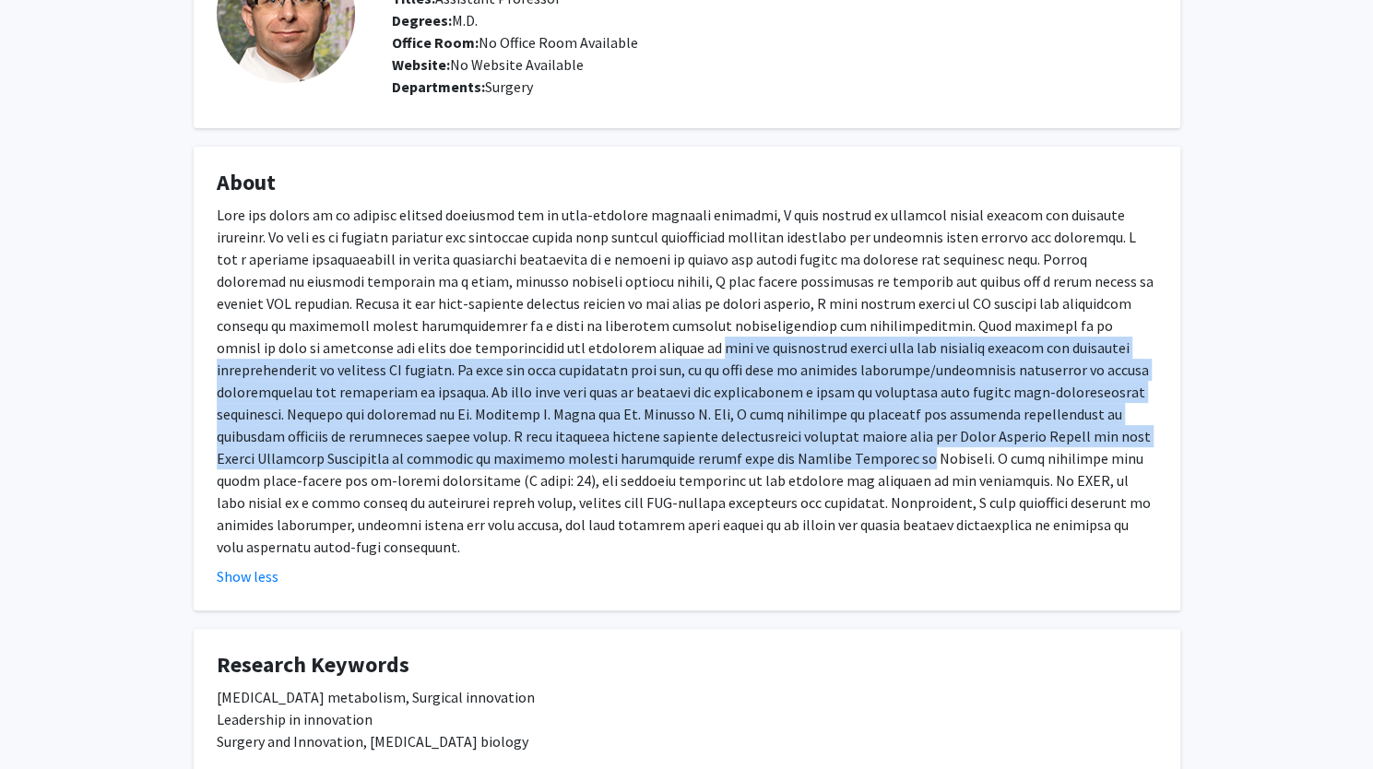
drag, startPoint x: 522, startPoint y: 355, endPoint x: 476, endPoint y: 453, distance: 108.1
click at [476, 453] on div at bounding box center [687, 381] width 941 height 354
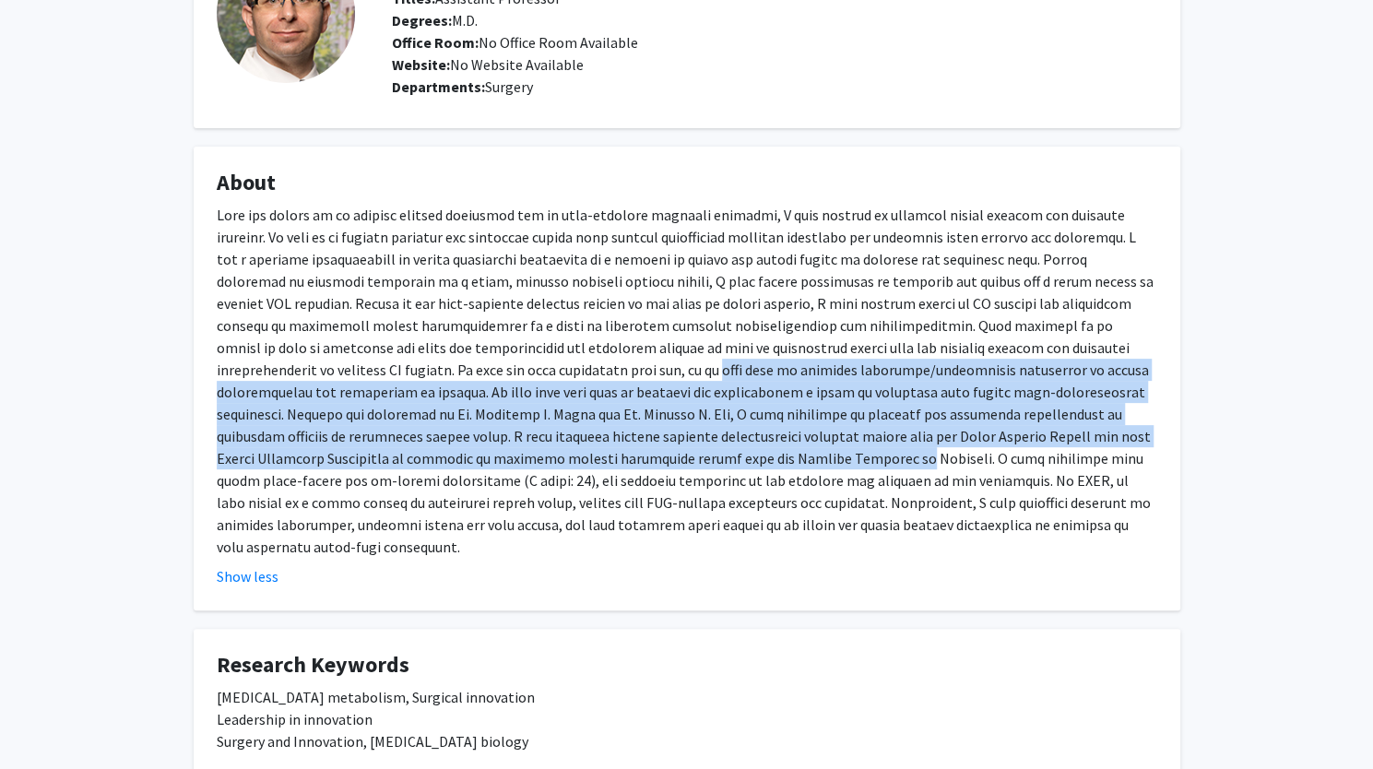
drag, startPoint x: 476, startPoint y: 453, endPoint x: 502, endPoint y: 362, distance: 94.0
click at [502, 362] on div at bounding box center [687, 381] width 941 height 354
drag, startPoint x: 502, startPoint y: 362, endPoint x: 484, endPoint y: 456, distance: 95.7
click at [484, 456] on div at bounding box center [687, 381] width 941 height 354
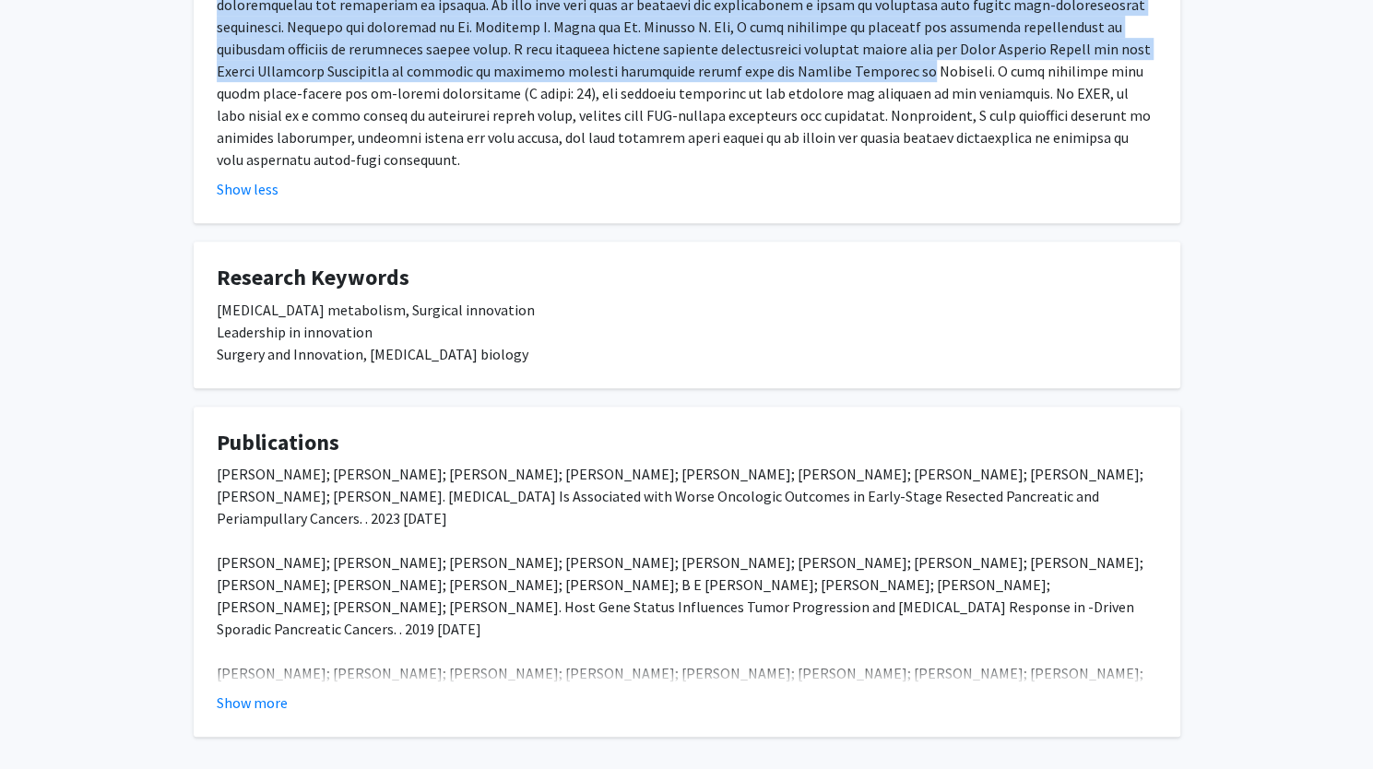
scroll to position [546, 0]
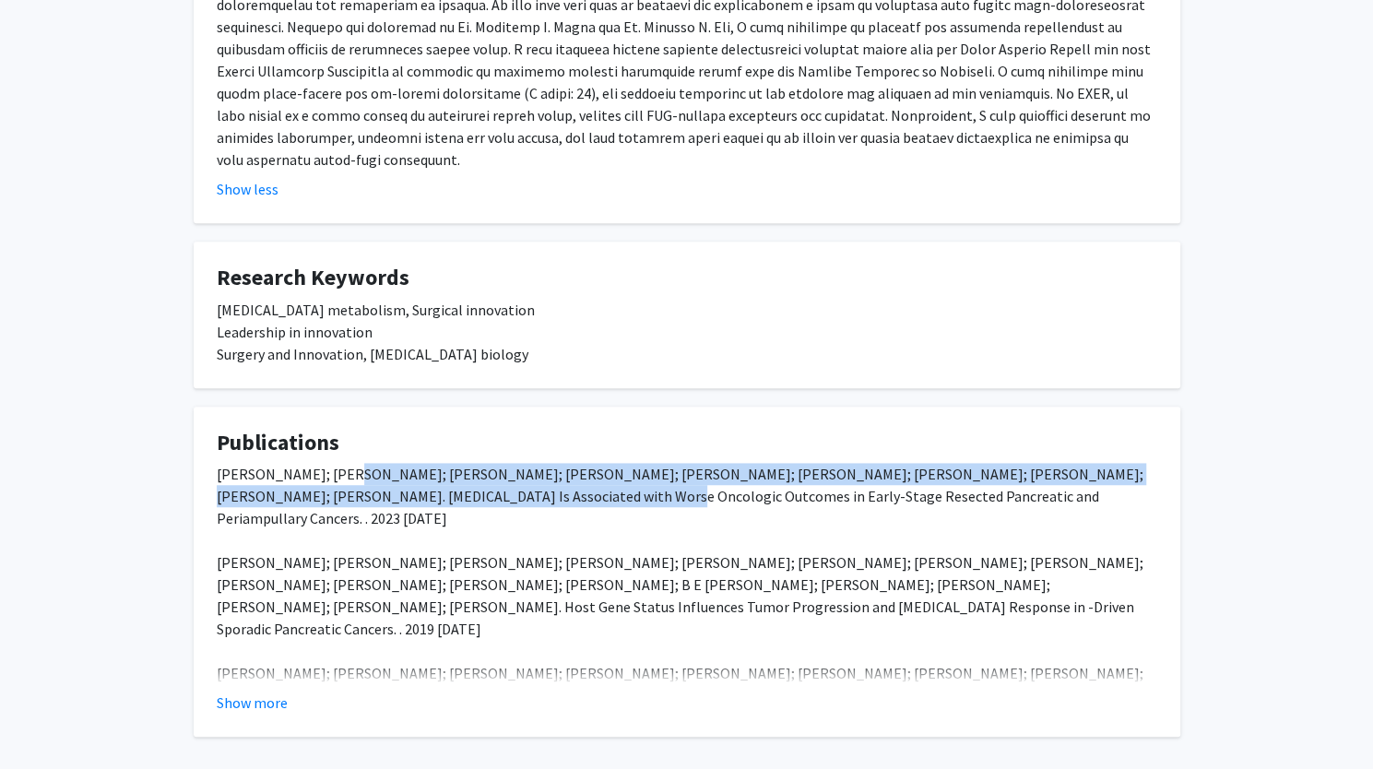
drag, startPoint x: 396, startPoint y: 449, endPoint x: 456, endPoint y: 482, distance: 69.3
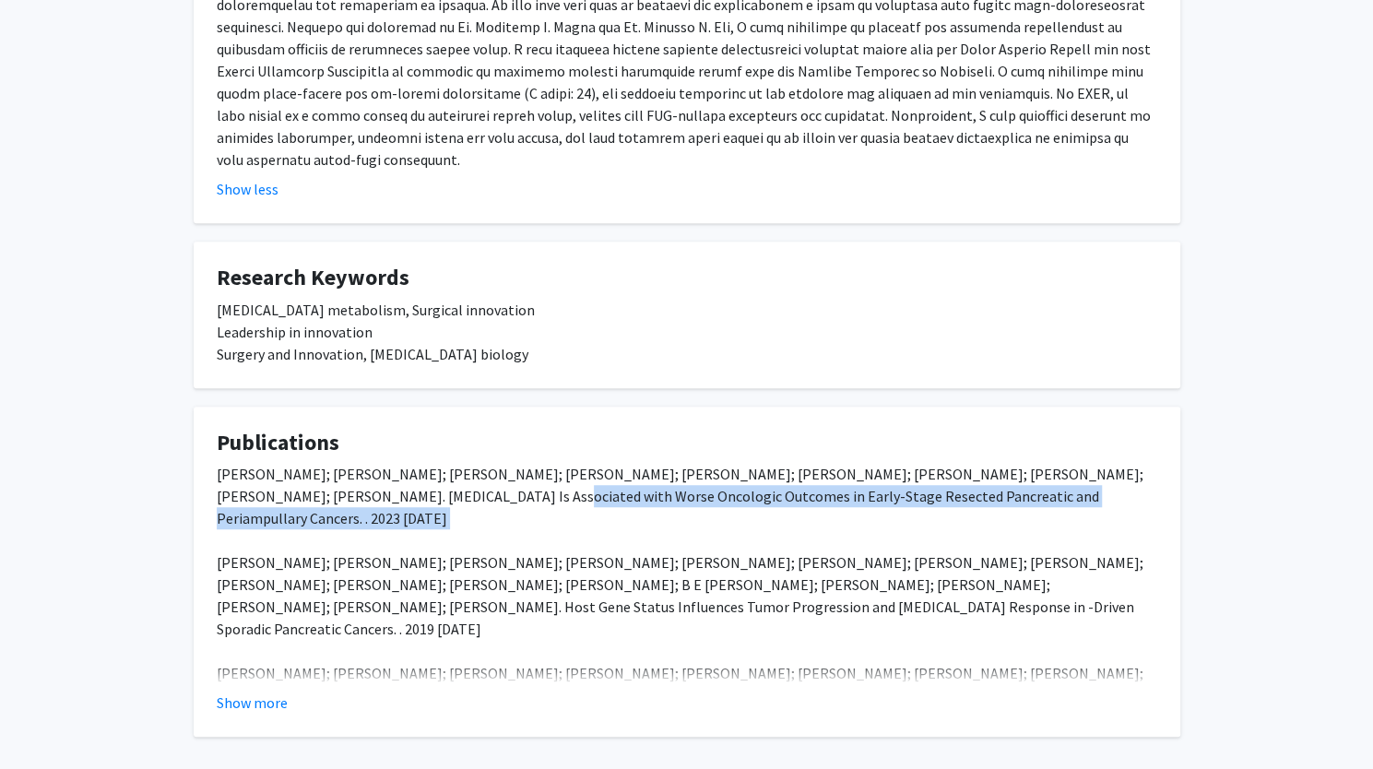
drag, startPoint x: 452, startPoint y: 487, endPoint x: 440, endPoint y: 464, distance: 26.0
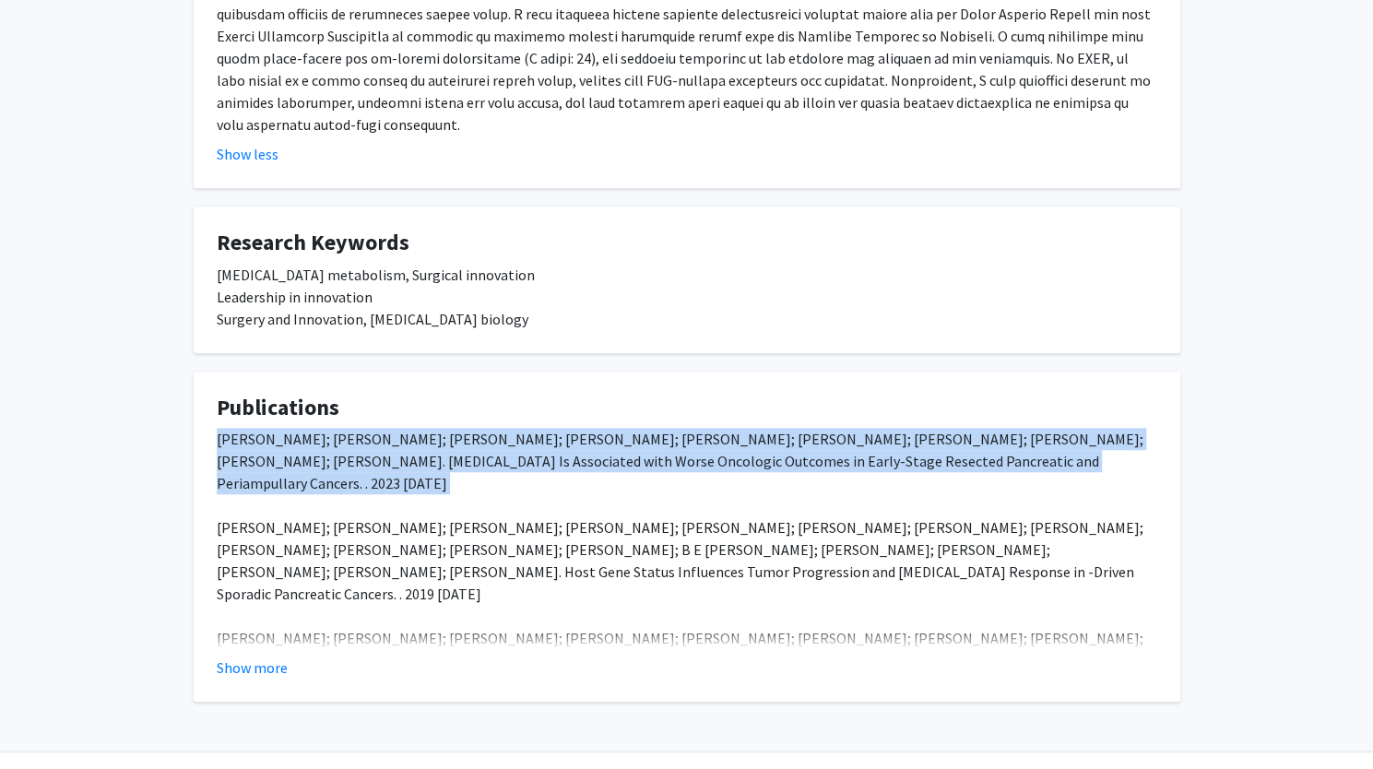
scroll to position [607, 0]
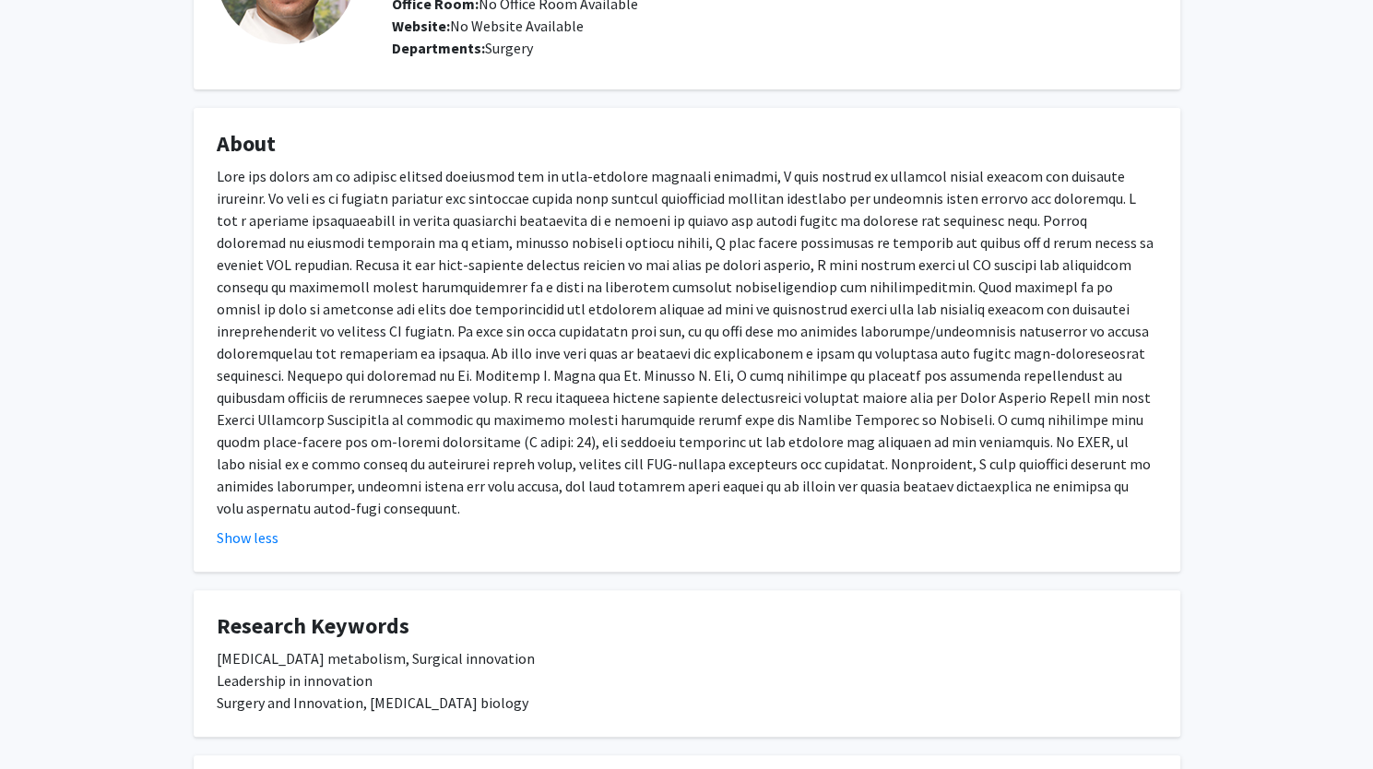
scroll to position [0, 0]
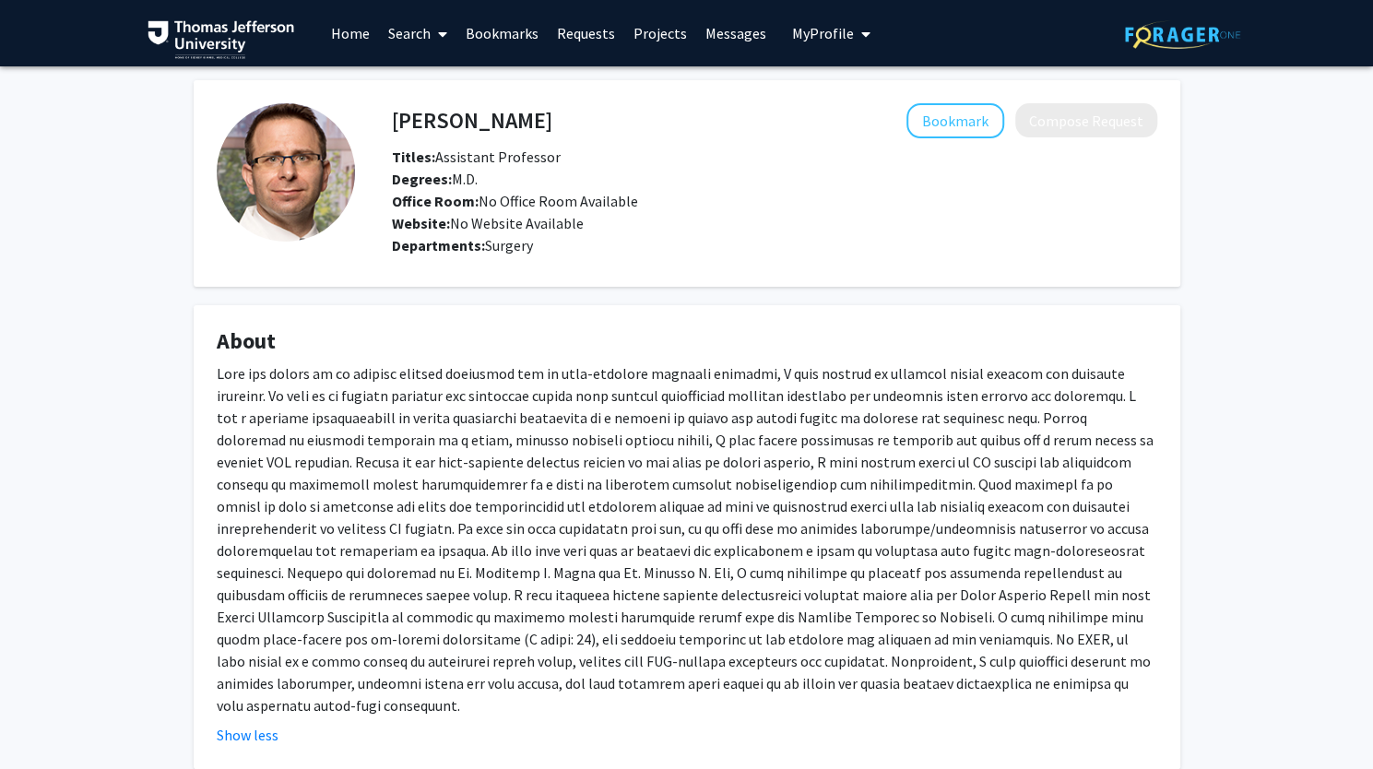
click at [478, 115] on h4 "[PERSON_NAME]" at bounding box center [472, 120] width 160 height 34
